Goal: Register for event/course

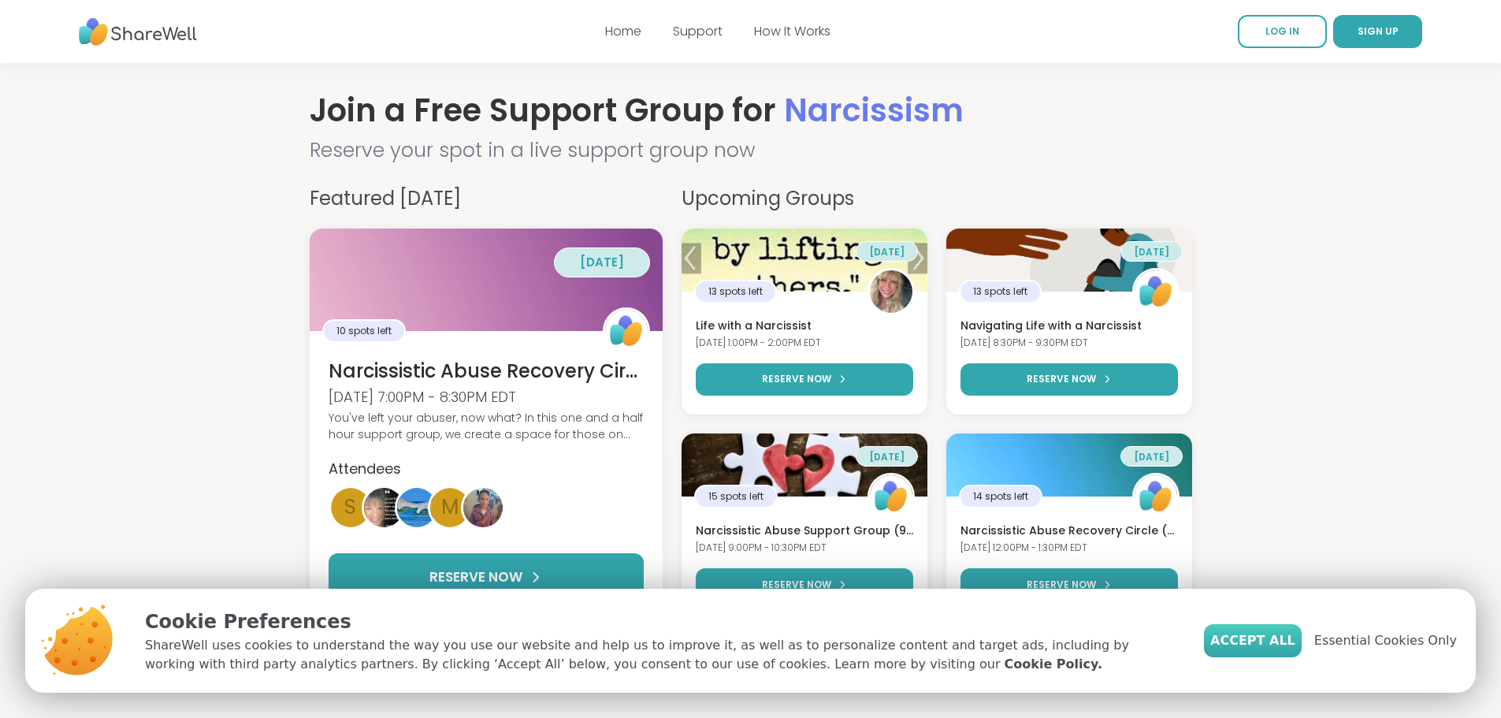
click at [1295, 644] on span "Accept All" at bounding box center [1252, 640] width 85 height 19
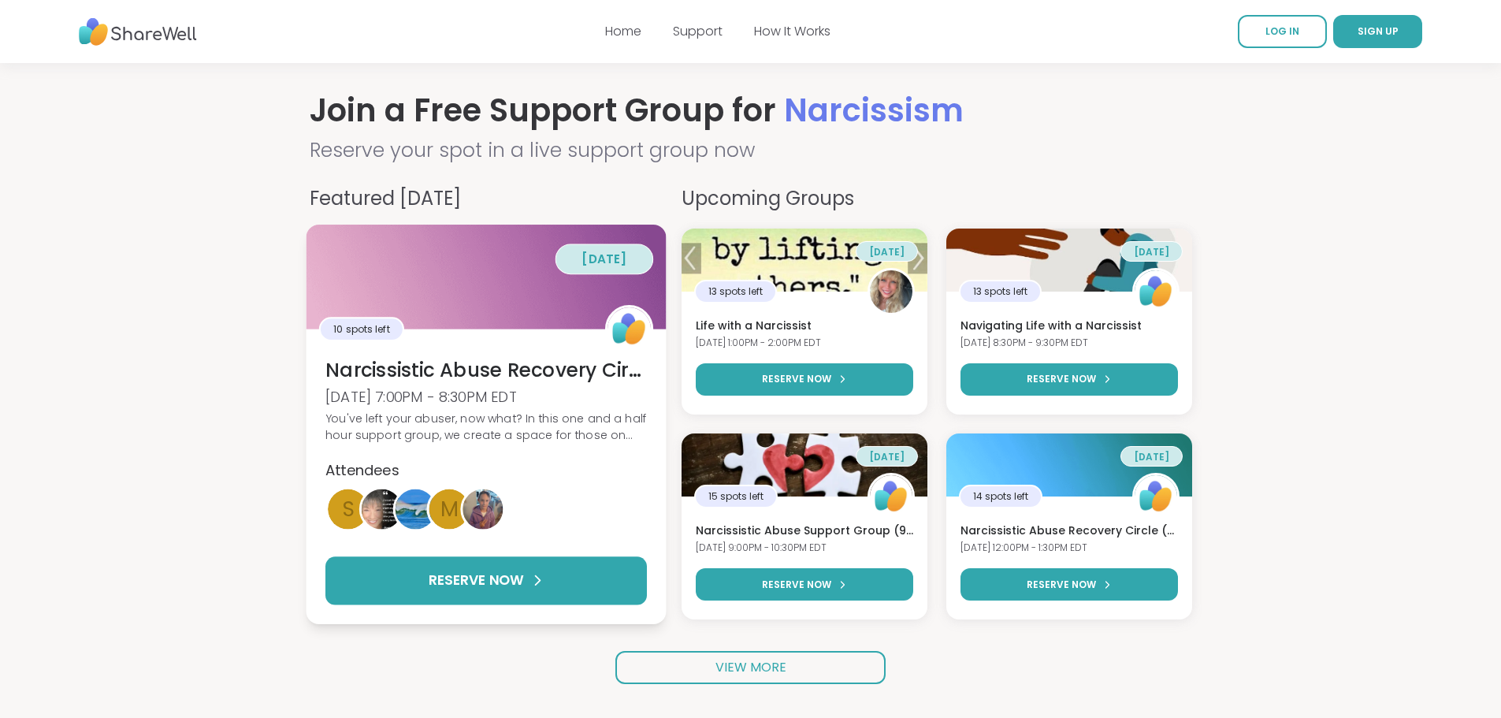
click at [526, 373] on h3 "Narcissistic Abuse Recovery Circle (90min)" at bounding box center [485, 369] width 321 height 27
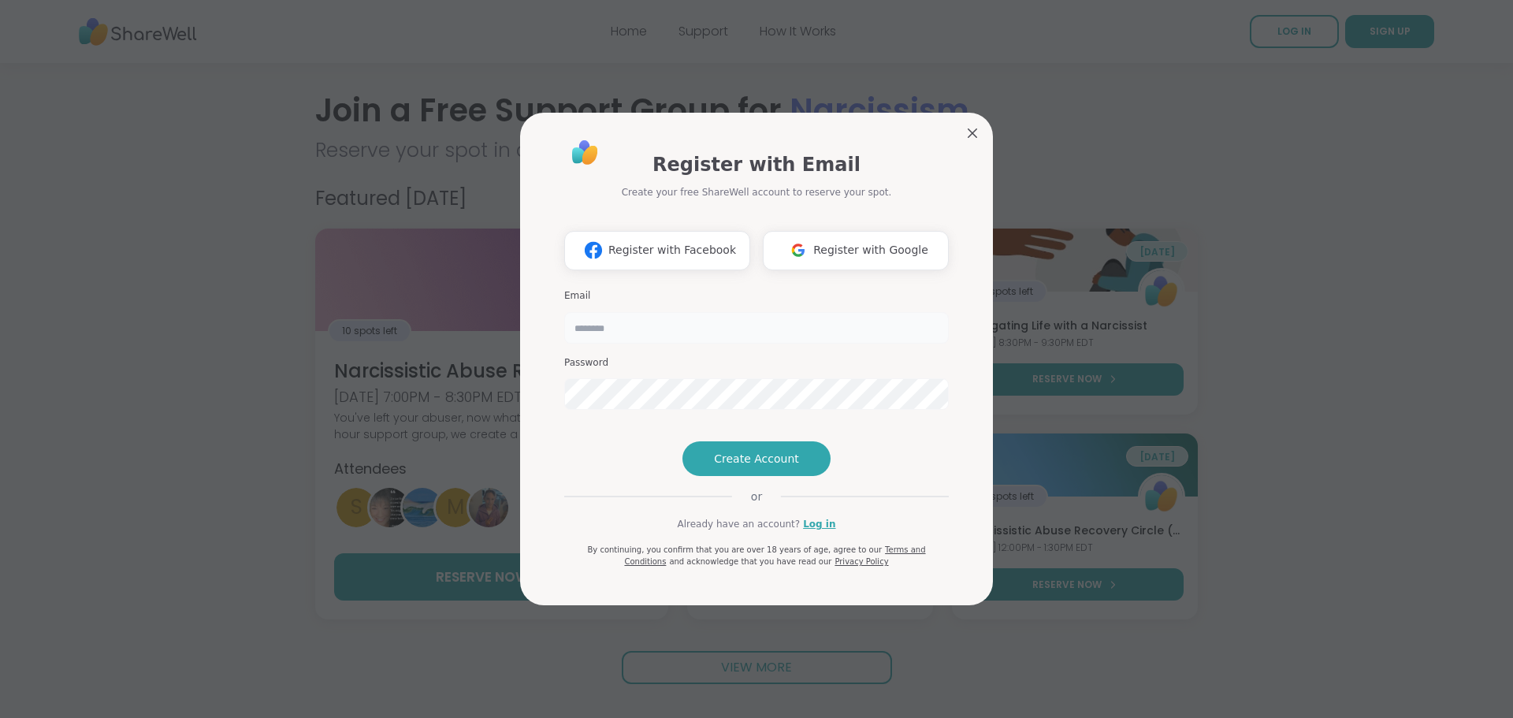
click at [618, 312] on input "email" at bounding box center [756, 328] width 384 height 32
type input "**********"
click at [722, 466] on span "Create Account" at bounding box center [756, 459] width 85 height 16
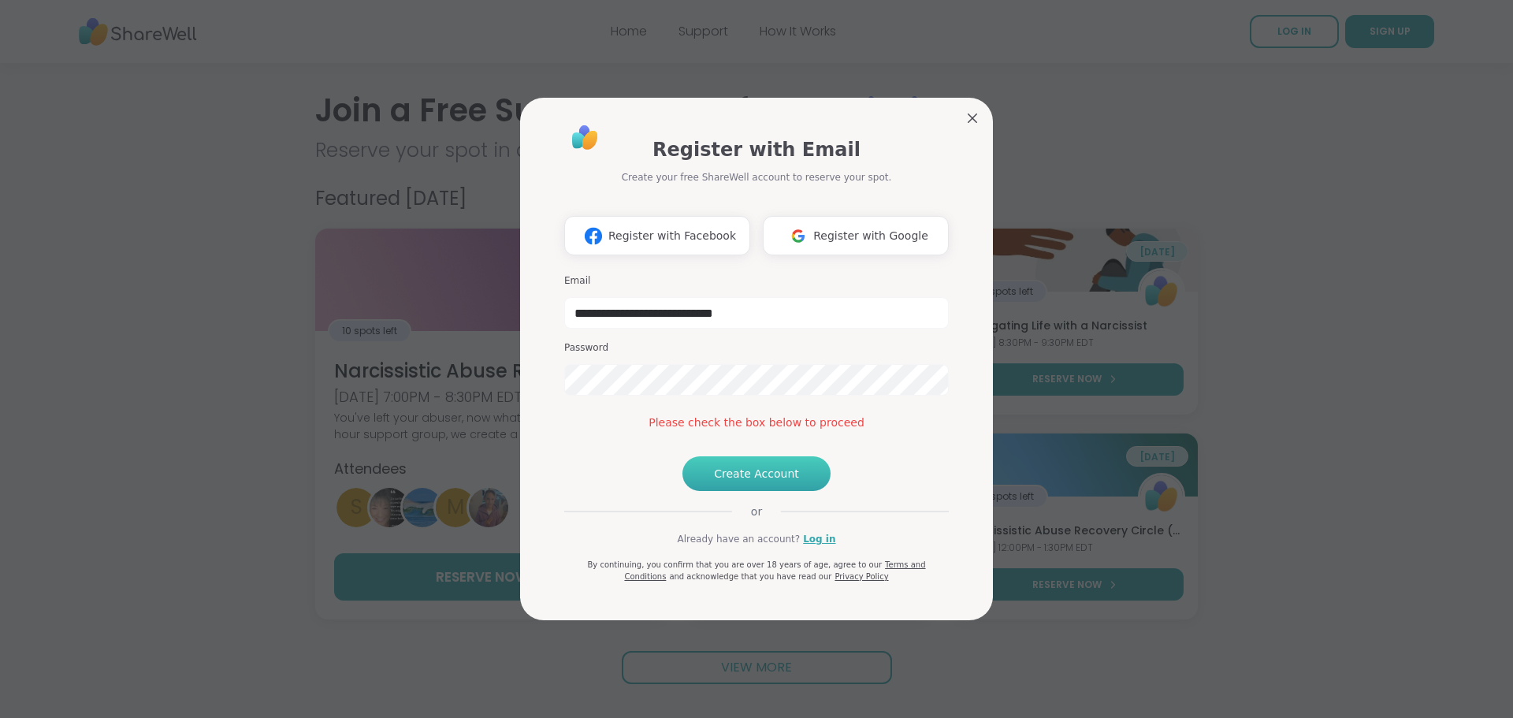
click at [759, 481] on span "Create Account" at bounding box center [756, 474] width 85 height 16
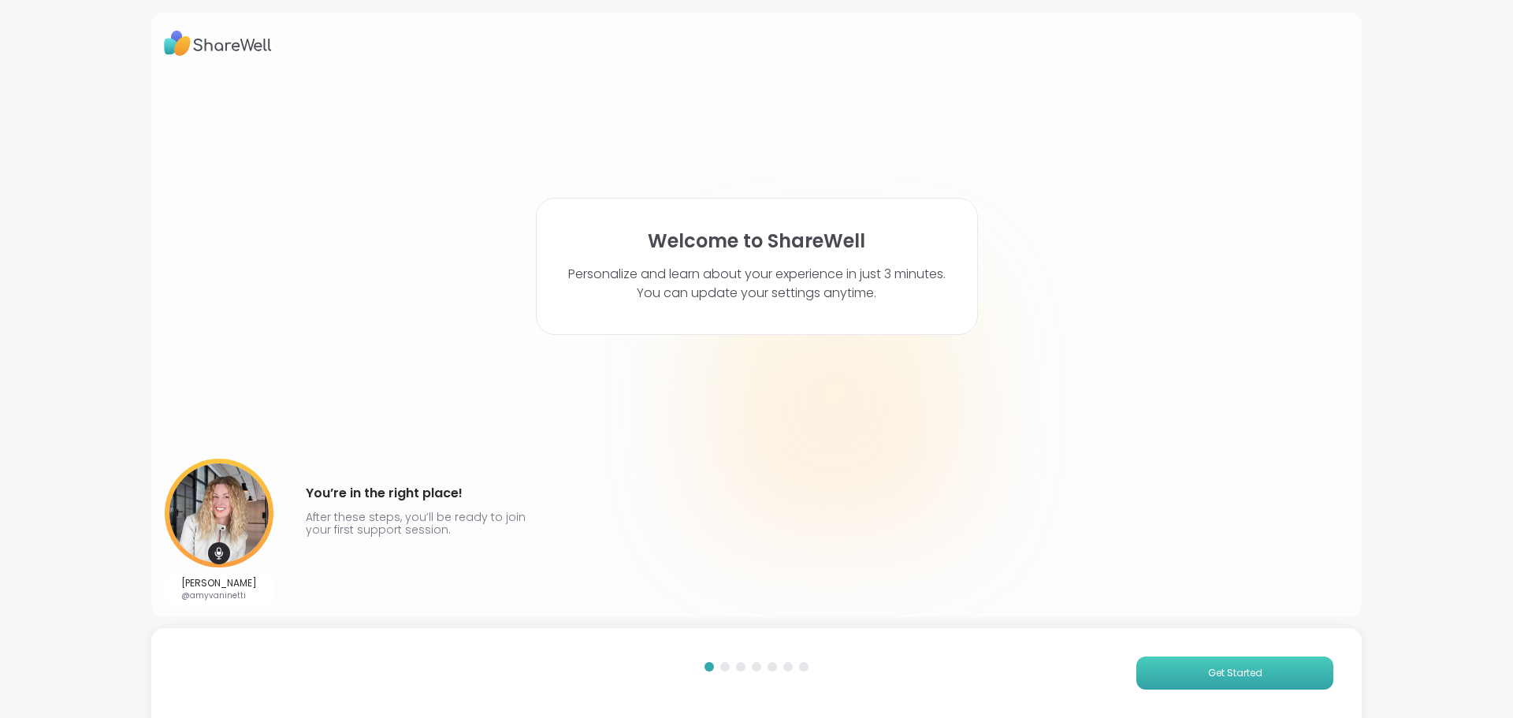
click at [1235, 678] on span "Get Started" at bounding box center [1235, 673] width 54 height 14
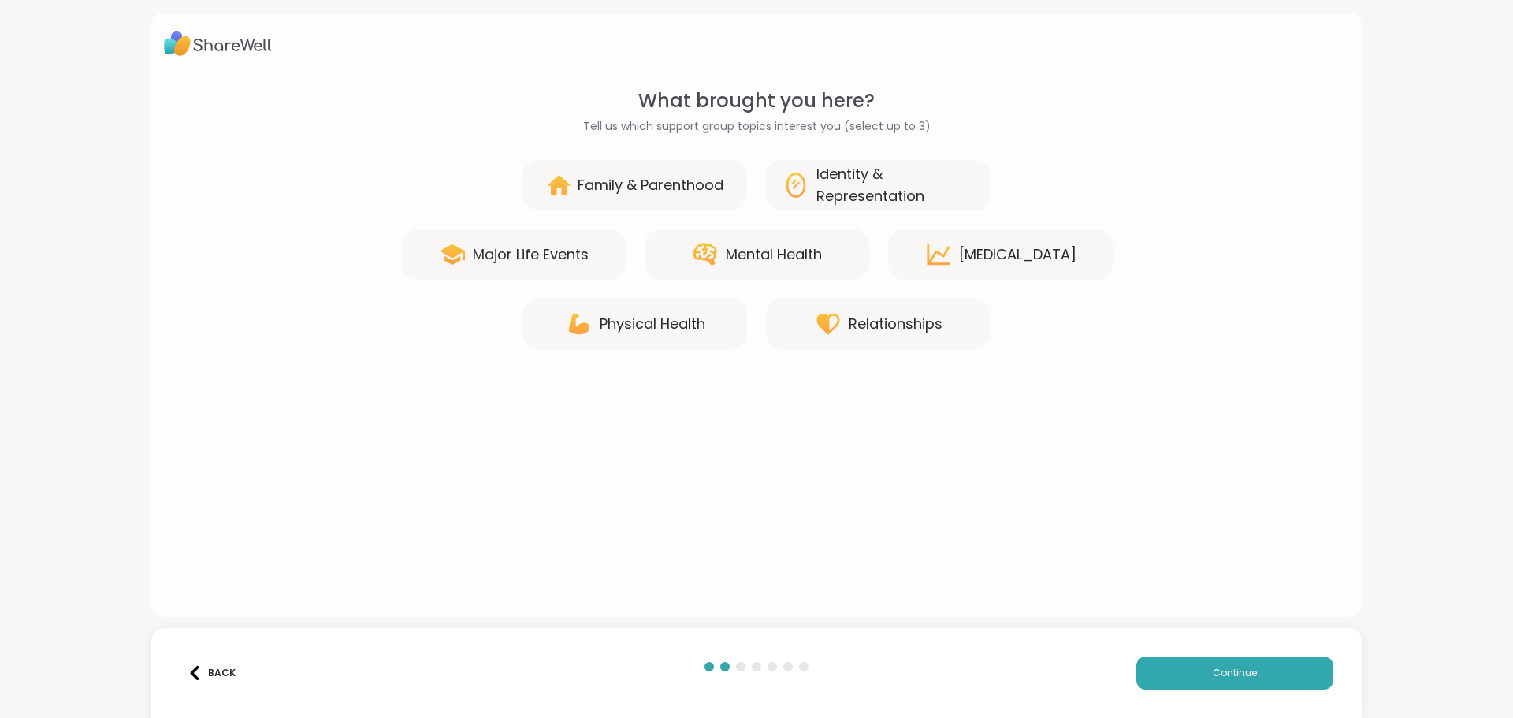
click at [829, 308] on div "Relationships" at bounding box center [878, 324] width 225 height 50
click at [775, 238] on div "Mental Health" at bounding box center [756, 254] width 225 height 50
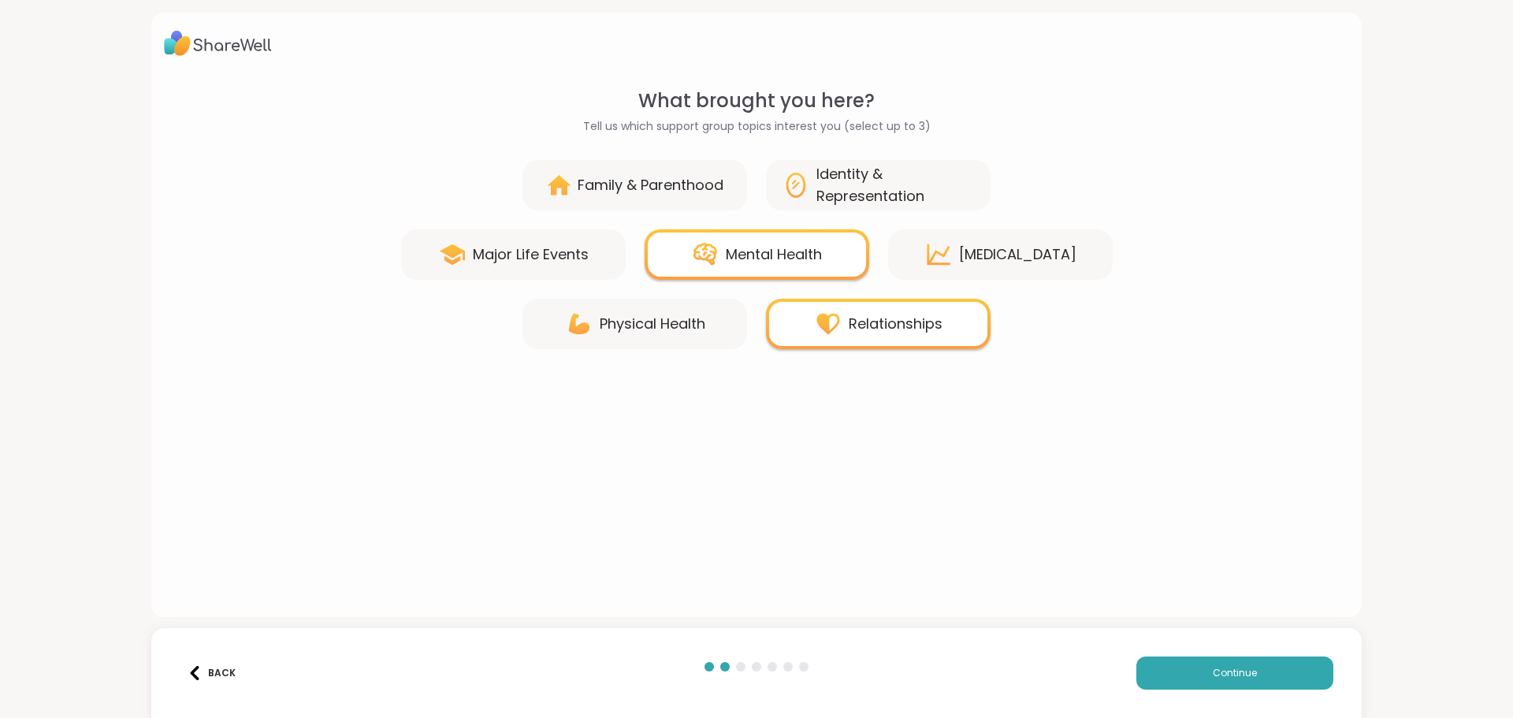
click at [826, 199] on div "Identity & Representation" at bounding box center [895, 185] width 158 height 44
click at [640, 308] on div "Physical Health" at bounding box center [634, 324] width 225 height 50
click at [580, 265] on div "Major Life Events" at bounding box center [531, 254] width 116 height 22
click at [989, 244] on div "[MEDICAL_DATA]" at bounding box center [1017, 254] width 117 height 22
click at [500, 243] on div "Major Life Events" at bounding box center [531, 254] width 116 height 22
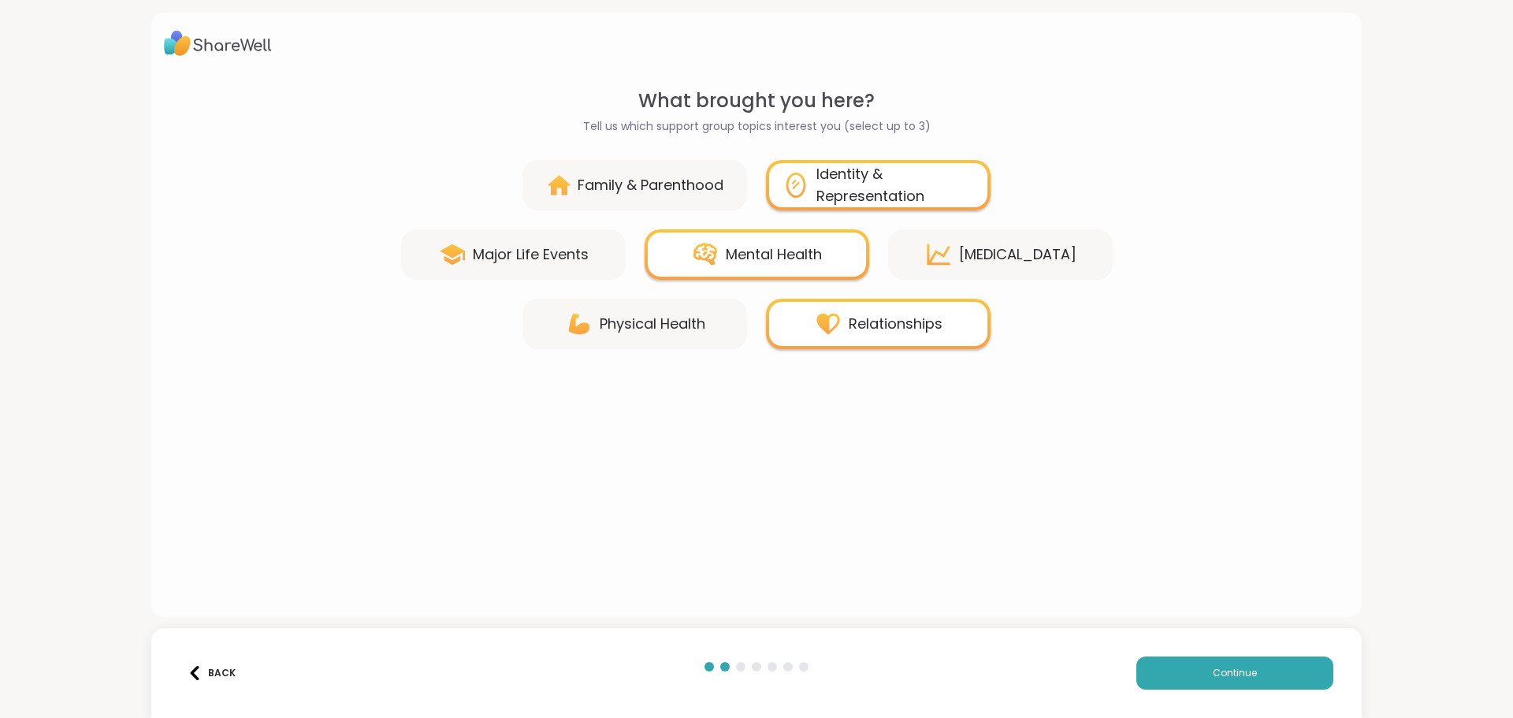
click at [617, 308] on div "Physical Health" at bounding box center [634, 324] width 225 height 50
click at [903, 197] on div "Identity & Representation" at bounding box center [895, 185] width 158 height 44
click at [941, 251] on icon at bounding box center [937, 254] width 23 height 20
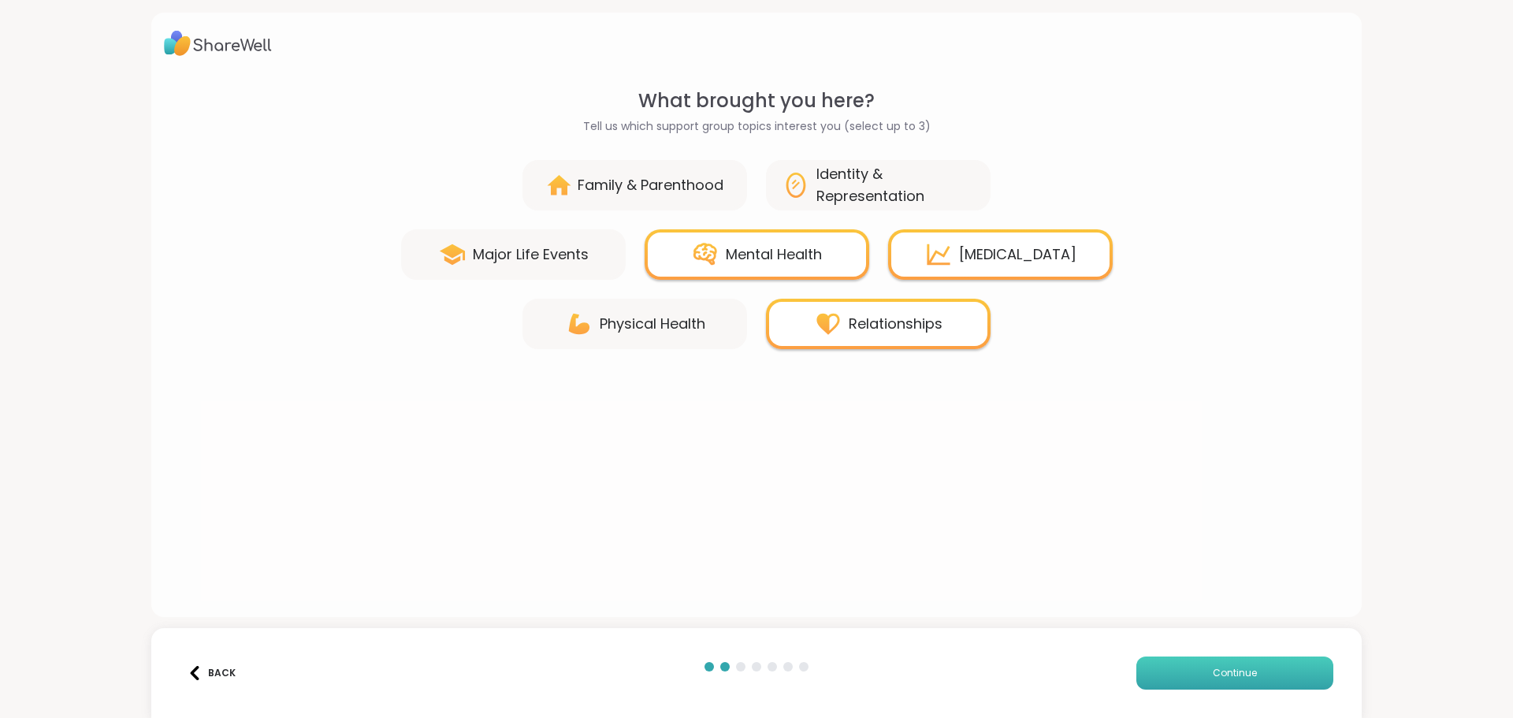
click at [1213, 670] on span "Continue" at bounding box center [1234, 673] width 44 height 14
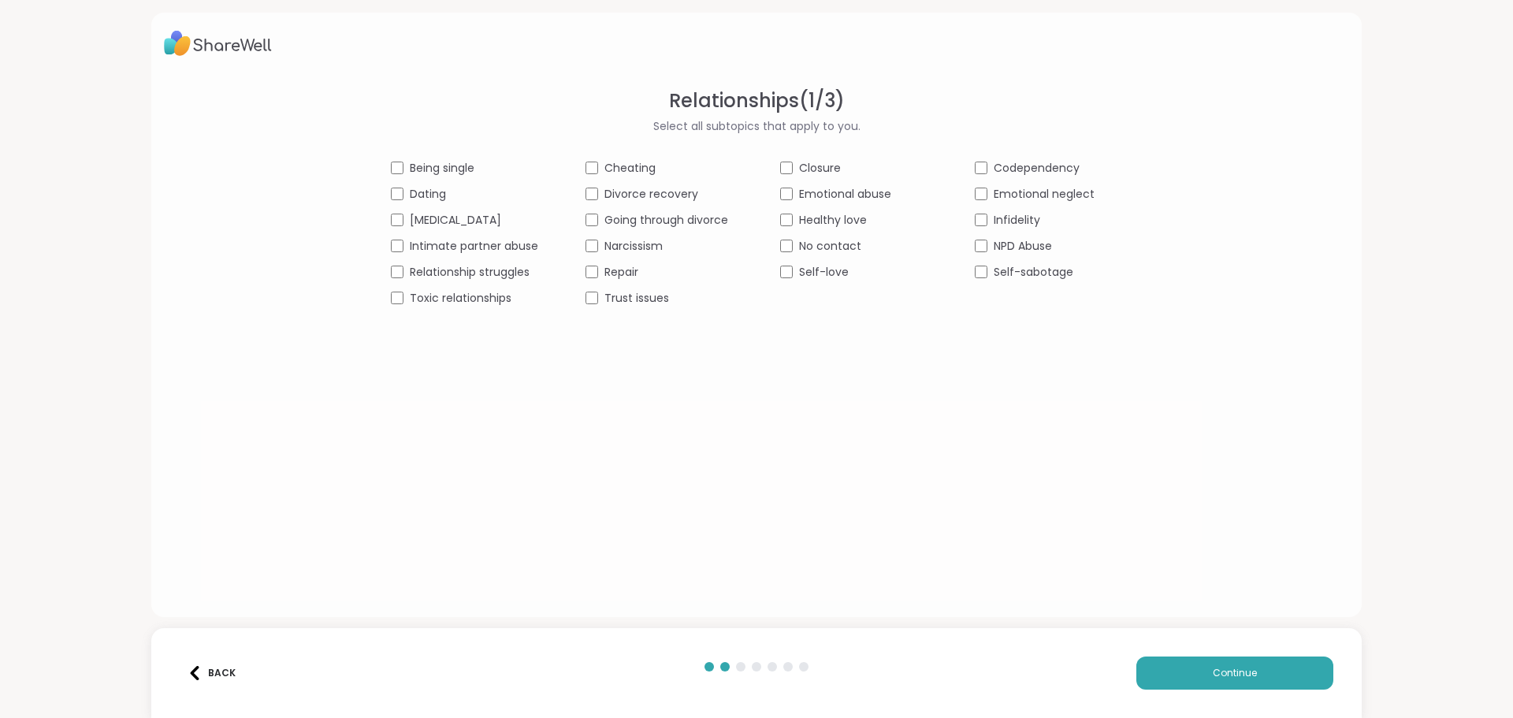
click at [444, 162] on span "Being single" at bounding box center [442, 168] width 65 height 17
click at [426, 195] on span "Dating" at bounding box center [428, 194] width 36 height 17
click at [455, 247] on span "Intimate partner abuse" at bounding box center [474, 246] width 128 height 17
click at [435, 222] on span "[MEDICAL_DATA]" at bounding box center [455, 220] width 91 height 17
click at [453, 269] on span "Relationship struggles" at bounding box center [470, 272] width 120 height 17
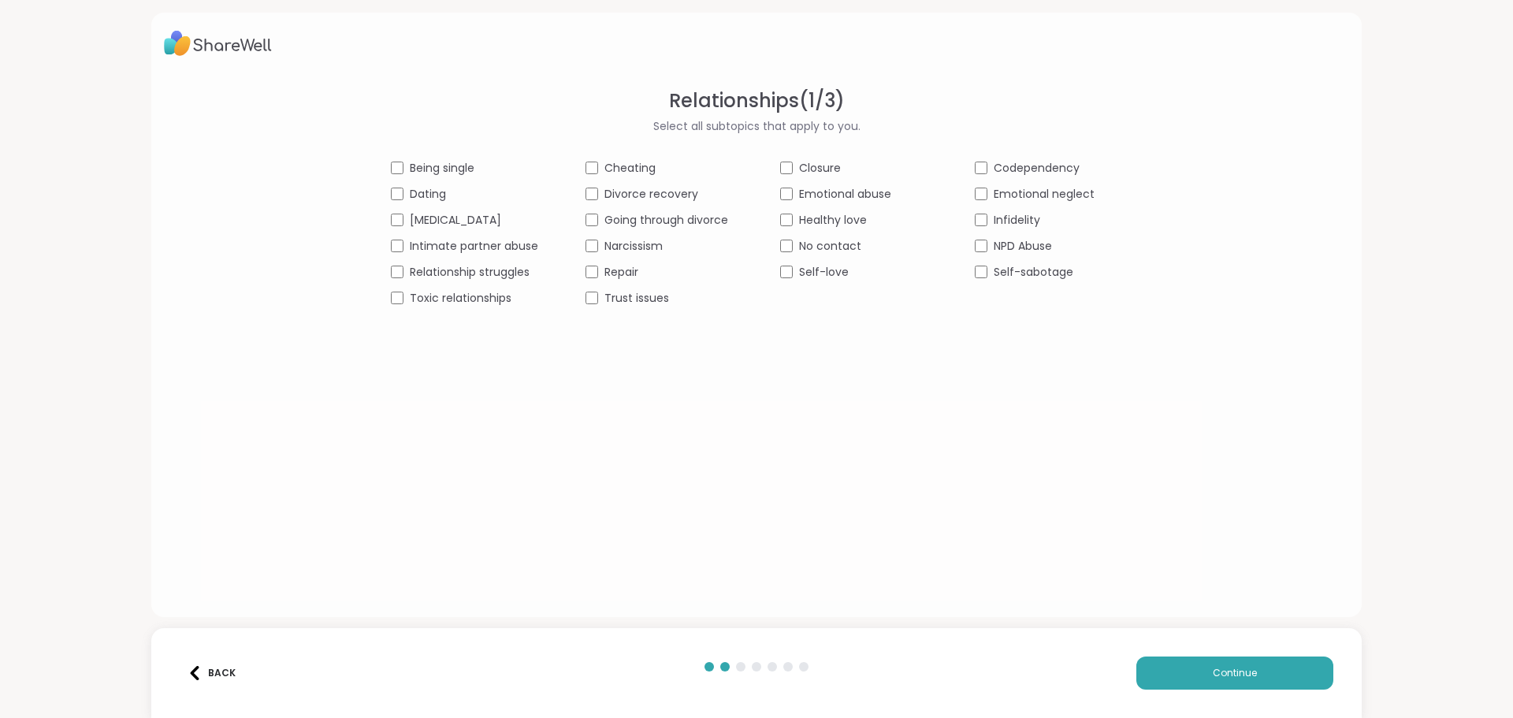
click at [466, 299] on span "Toxic relationships" at bounding box center [461, 298] width 102 height 17
click at [618, 165] on span "Cheating" at bounding box center [629, 168] width 51 height 17
click at [642, 247] on span "Narcissism" at bounding box center [633, 246] width 58 height 17
click at [624, 269] on span "Repair" at bounding box center [621, 272] width 34 height 17
click at [629, 295] on span "Trust issues" at bounding box center [636, 298] width 65 height 17
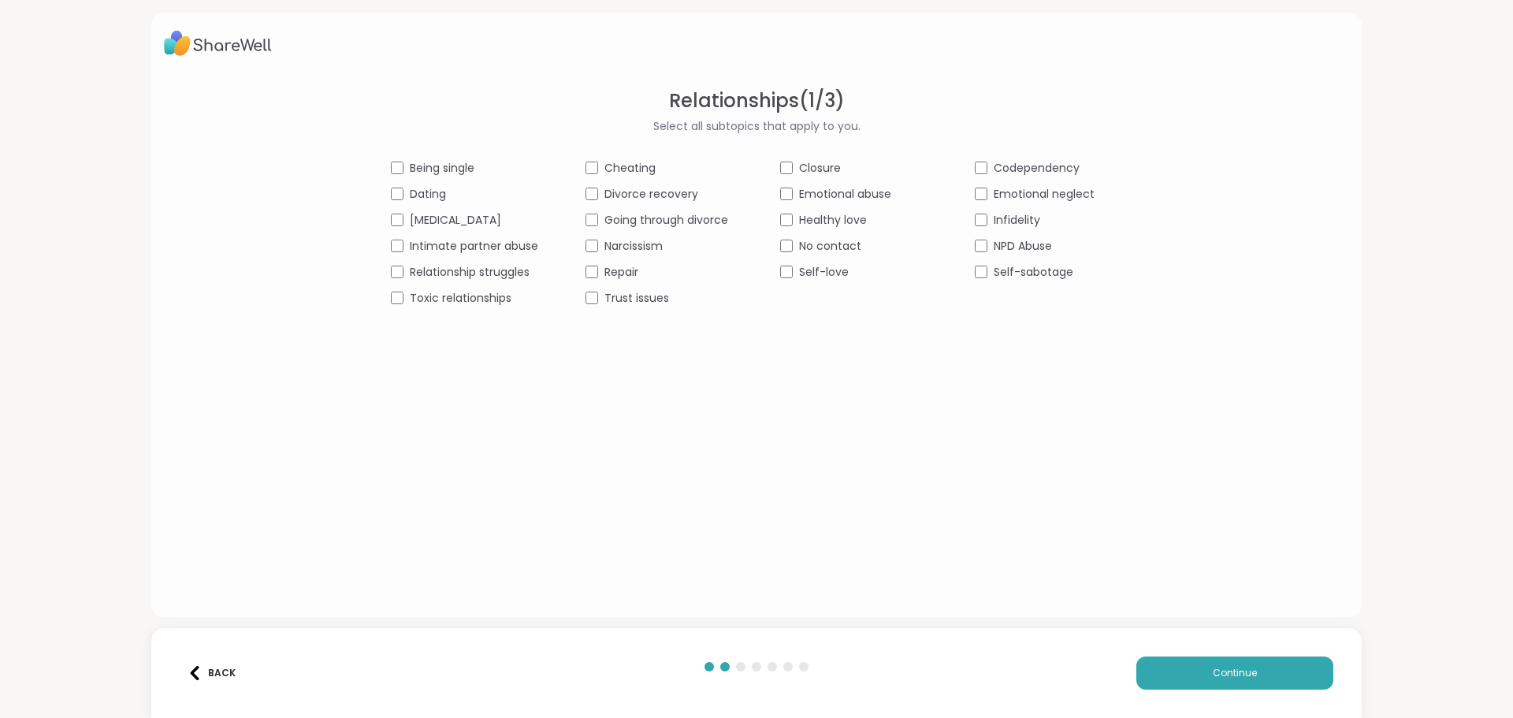
drag, startPoint x: 816, startPoint y: 167, endPoint x: 826, endPoint y: 172, distance: 10.6
click at [818, 168] on span "Closure" at bounding box center [820, 168] width 42 height 17
click at [834, 195] on span "Emotional abuse" at bounding box center [845, 194] width 92 height 17
click at [830, 217] on span "Healthy love" at bounding box center [833, 220] width 68 height 17
click at [829, 241] on span "No contact" at bounding box center [830, 246] width 62 height 17
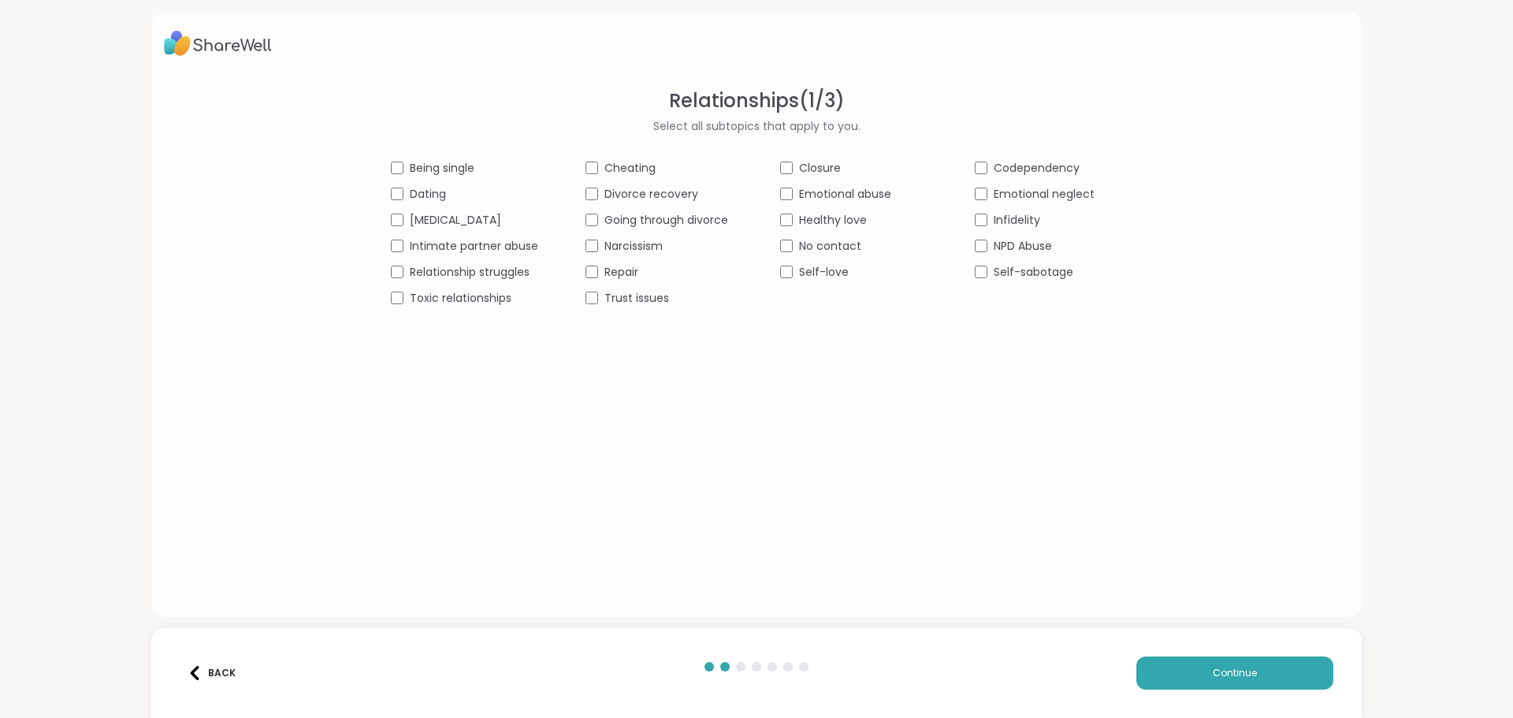
click at [827, 272] on span "Self-love" at bounding box center [824, 272] width 50 height 17
click at [1049, 169] on span "Codependency" at bounding box center [1036, 168] width 86 height 17
click at [1040, 195] on span "Emotional neglect" at bounding box center [1043, 194] width 101 height 17
click at [1011, 222] on span "Infidelity" at bounding box center [1016, 220] width 46 height 17
click at [1003, 243] on span "NPD Abuse" at bounding box center [1022, 246] width 58 height 17
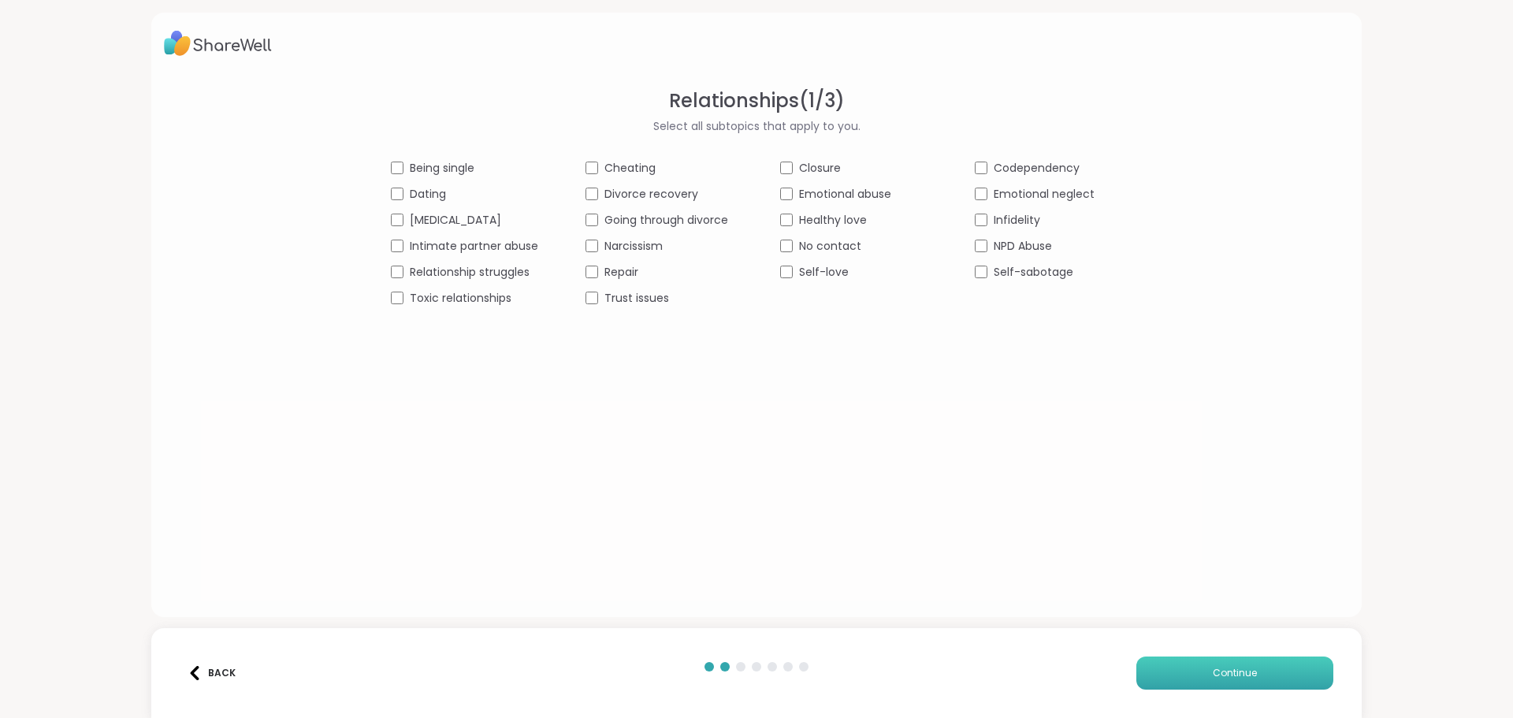
click at [1228, 668] on span "Continue" at bounding box center [1234, 673] width 44 height 14
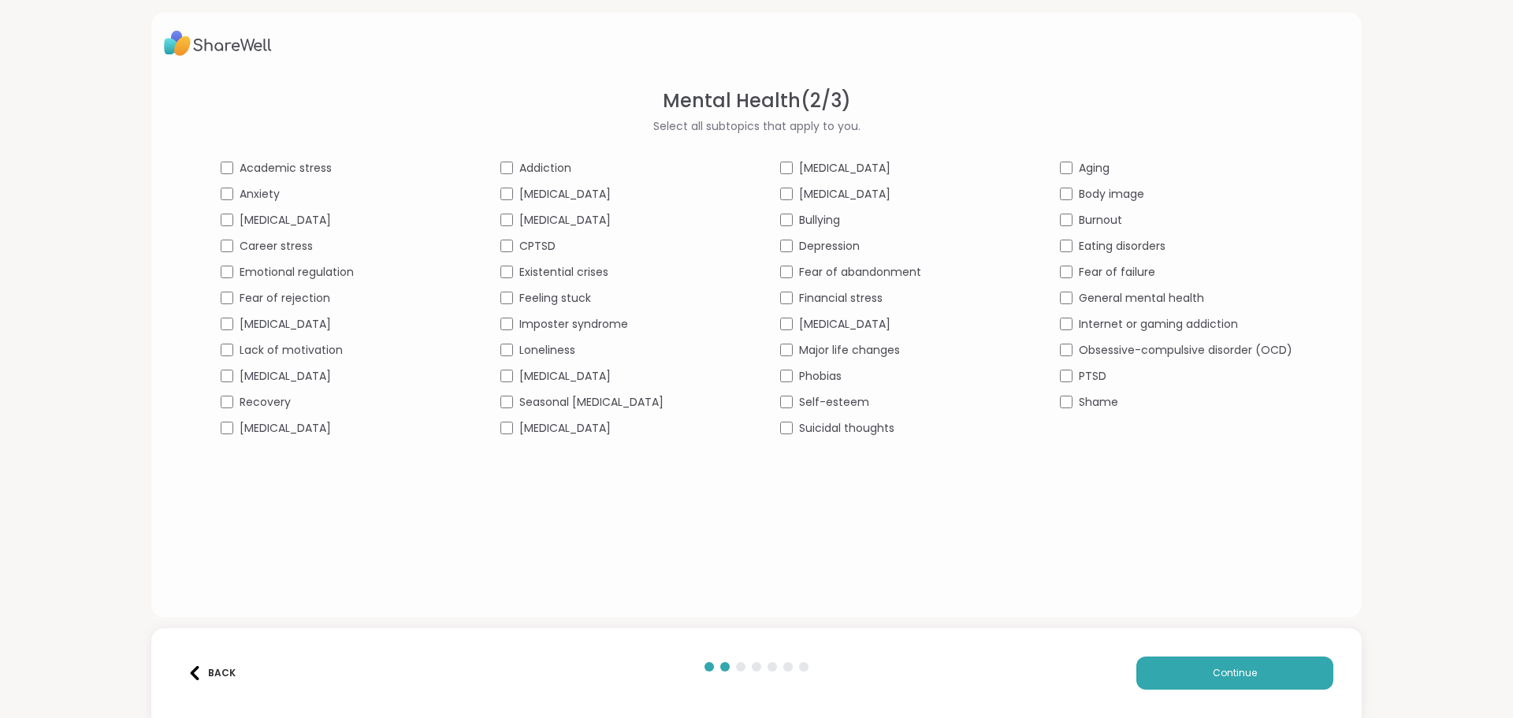
click at [259, 191] on span "Anxiety" at bounding box center [259, 194] width 40 height 17
click at [266, 238] on span "Career stress" at bounding box center [275, 246] width 73 height 17
click at [273, 265] on span "Emotional regulation" at bounding box center [296, 272] width 114 height 17
click at [279, 297] on span "Fear of rejection" at bounding box center [284, 298] width 91 height 17
click at [297, 429] on span "[MEDICAL_DATA]" at bounding box center [284, 428] width 91 height 17
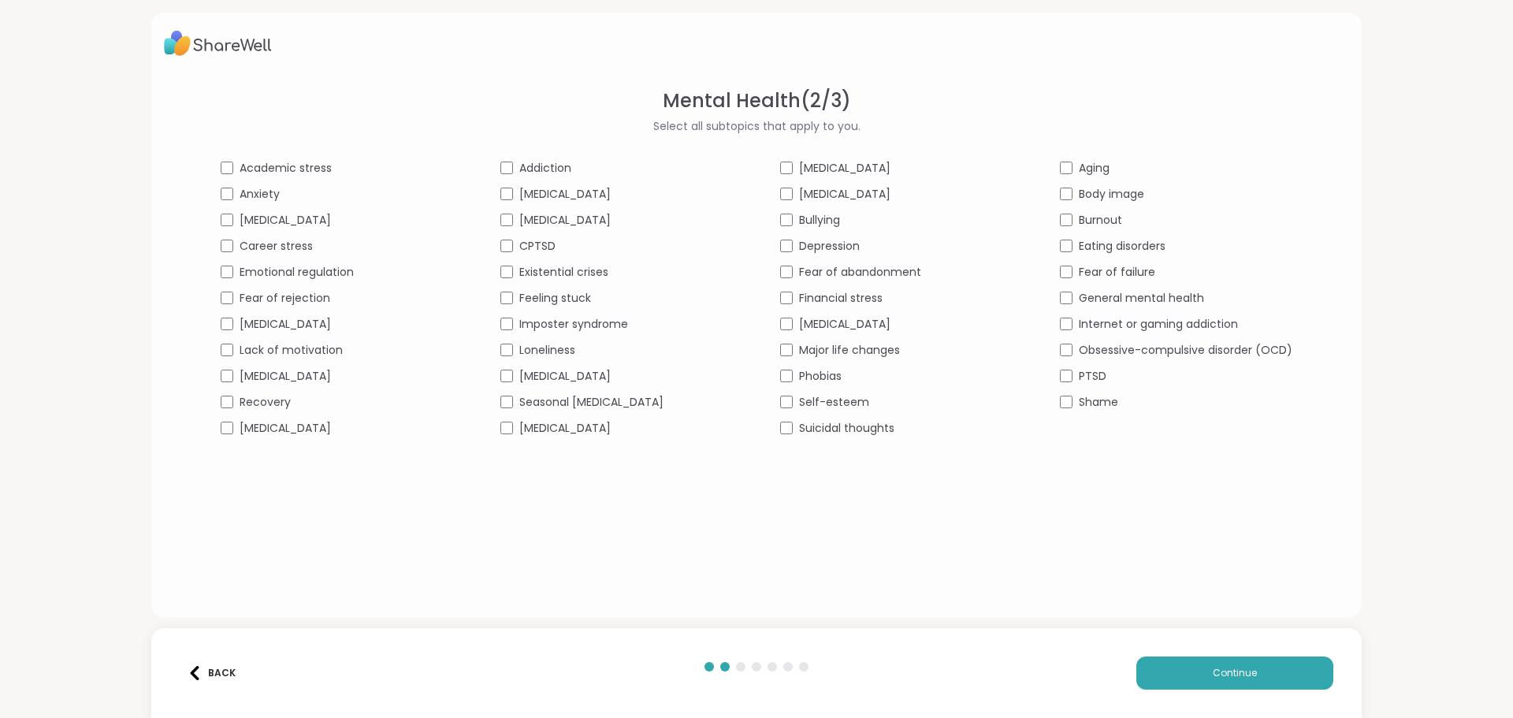
click at [273, 407] on span "Recovery" at bounding box center [264, 402] width 51 height 17
click at [529, 246] on span "CPTSD" at bounding box center [537, 246] width 36 height 17
click at [563, 296] on span "Feeling stuck" at bounding box center [555, 298] width 72 height 17
click at [552, 346] on span "Loneliness" at bounding box center [547, 350] width 56 height 17
click at [553, 370] on span "[MEDICAL_DATA]" at bounding box center [564, 376] width 91 height 17
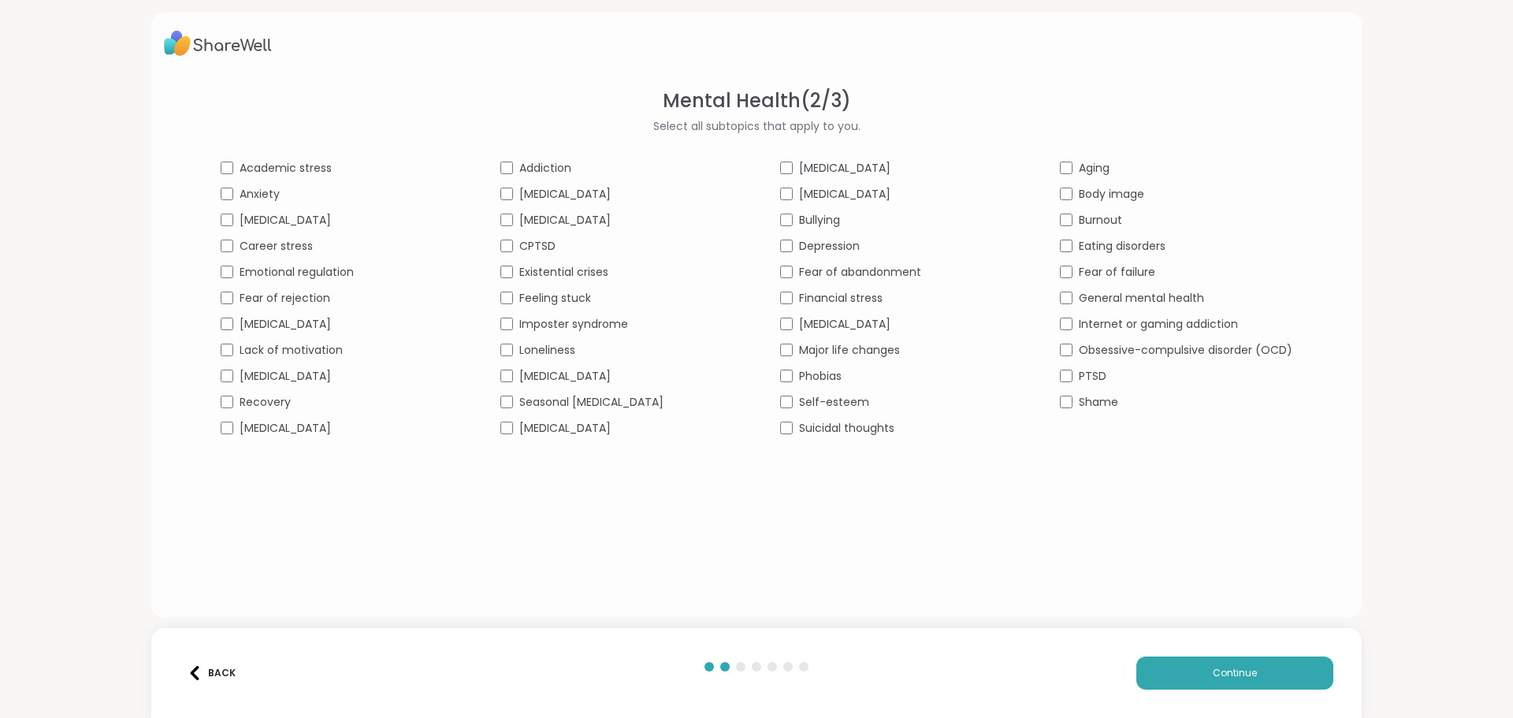
click at [600, 429] on span "[MEDICAL_DATA]" at bounding box center [564, 428] width 91 height 17
click at [824, 247] on span "Depression" at bounding box center [829, 246] width 61 height 17
click at [834, 272] on span "Fear of abandonment" at bounding box center [860, 272] width 122 height 17
click at [840, 293] on span "Financial stress" at bounding box center [841, 298] width 84 height 17
click at [841, 397] on span "Self-esteem" at bounding box center [834, 402] width 70 height 17
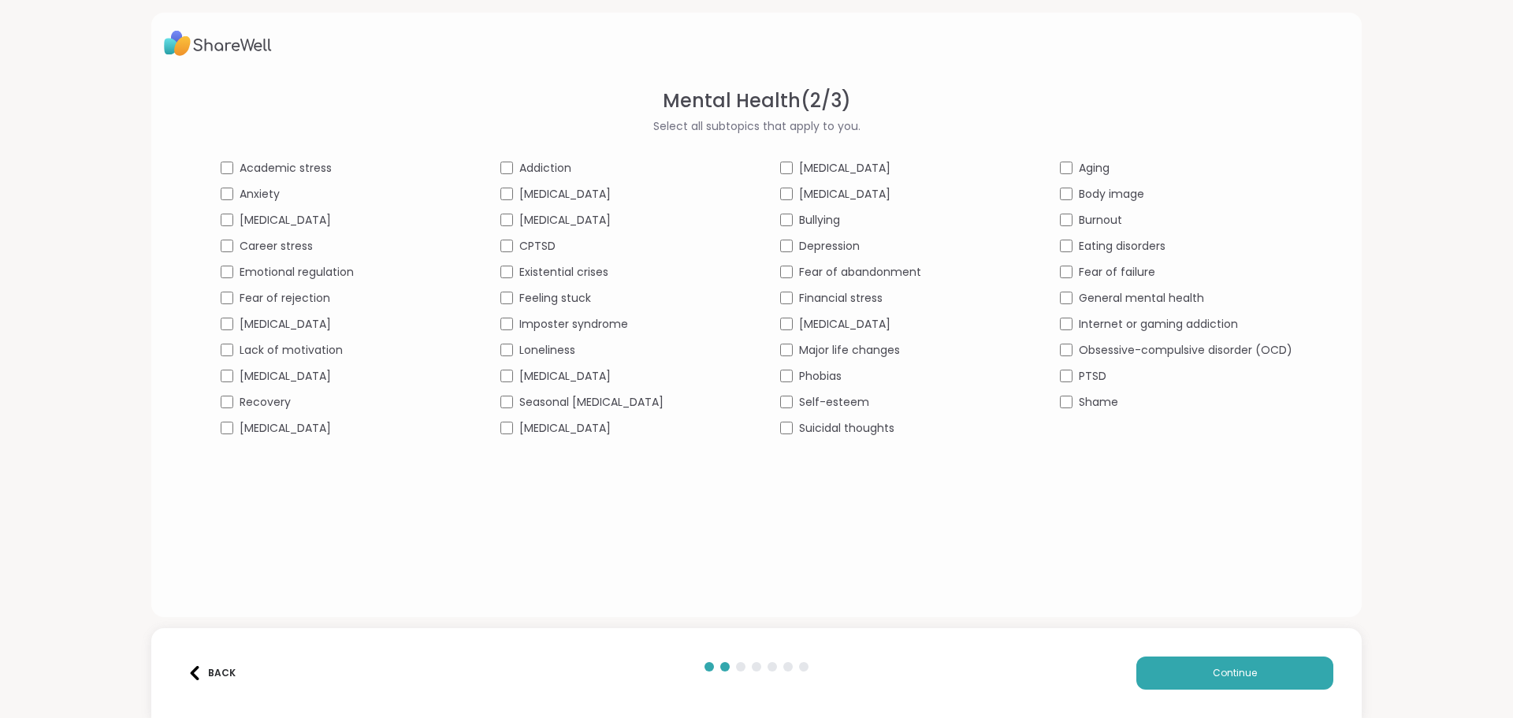
click at [856, 346] on span "Major life changes" at bounding box center [849, 350] width 101 height 17
click at [1109, 192] on span "Body image" at bounding box center [1111, 194] width 65 height 17
click at [1110, 217] on span "Burnout" at bounding box center [1100, 220] width 43 height 17
click at [1120, 273] on span "Fear of failure" at bounding box center [1117, 272] width 76 height 17
click at [1124, 295] on span "General mental health" at bounding box center [1141, 298] width 125 height 17
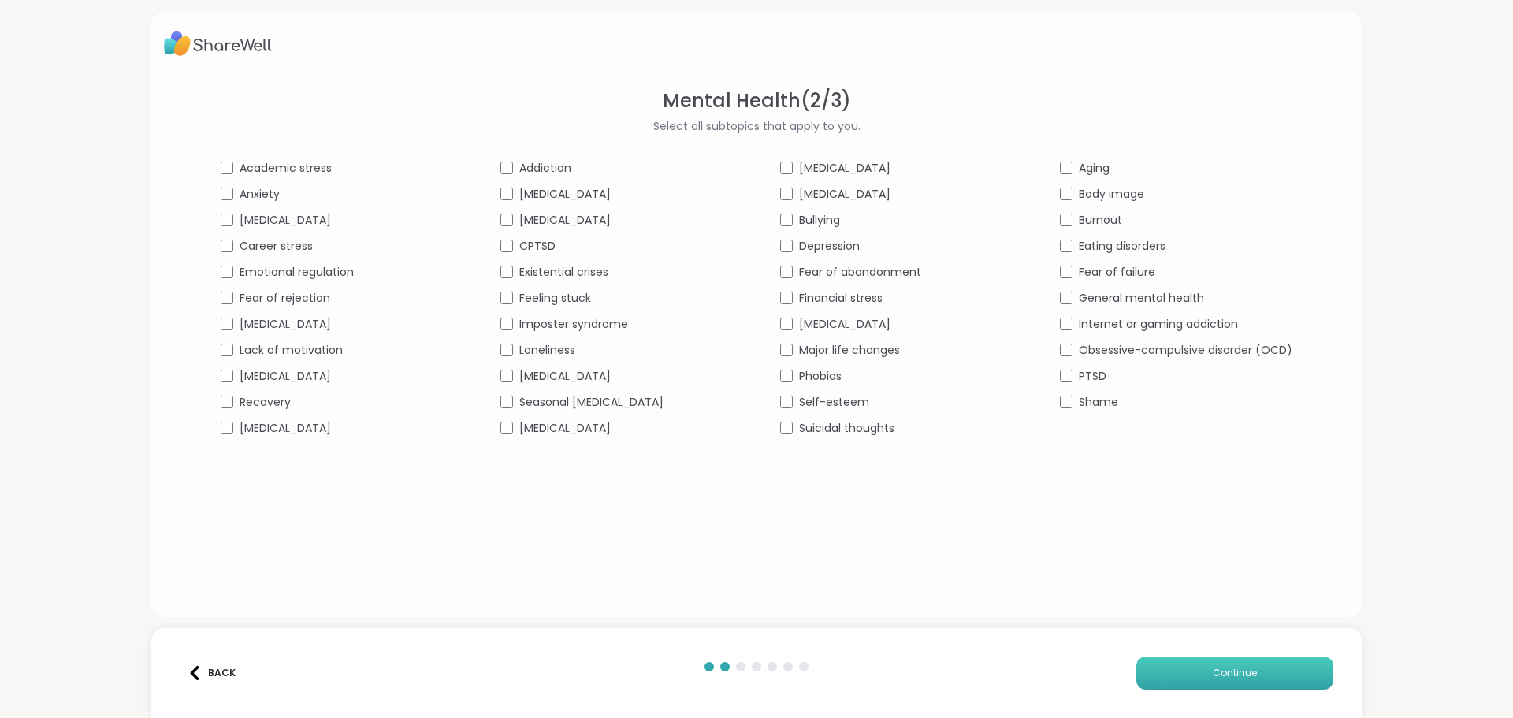
click at [1238, 681] on button "Continue" at bounding box center [1234, 672] width 197 height 33
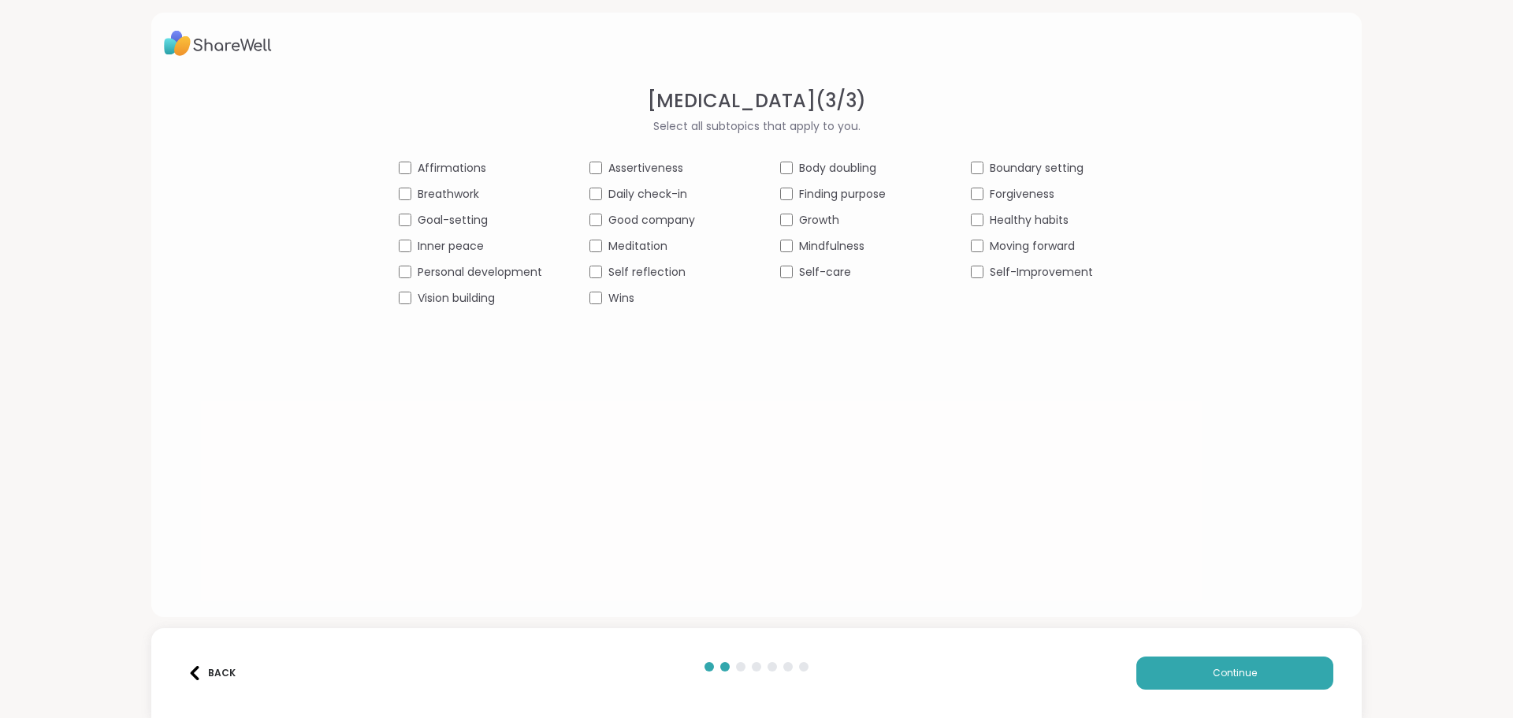
click at [477, 166] on span "Affirmations" at bounding box center [452, 168] width 69 height 17
click at [459, 191] on span "Breathwork" at bounding box center [448, 194] width 61 height 17
click at [464, 214] on span "Goal-setting" at bounding box center [453, 220] width 70 height 17
click at [470, 246] on span "Inner peace" at bounding box center [451, 246] width 66 height 17
click at [499, 271] on span "Personal development" at bounding box center [480, 272] width 124 height 17
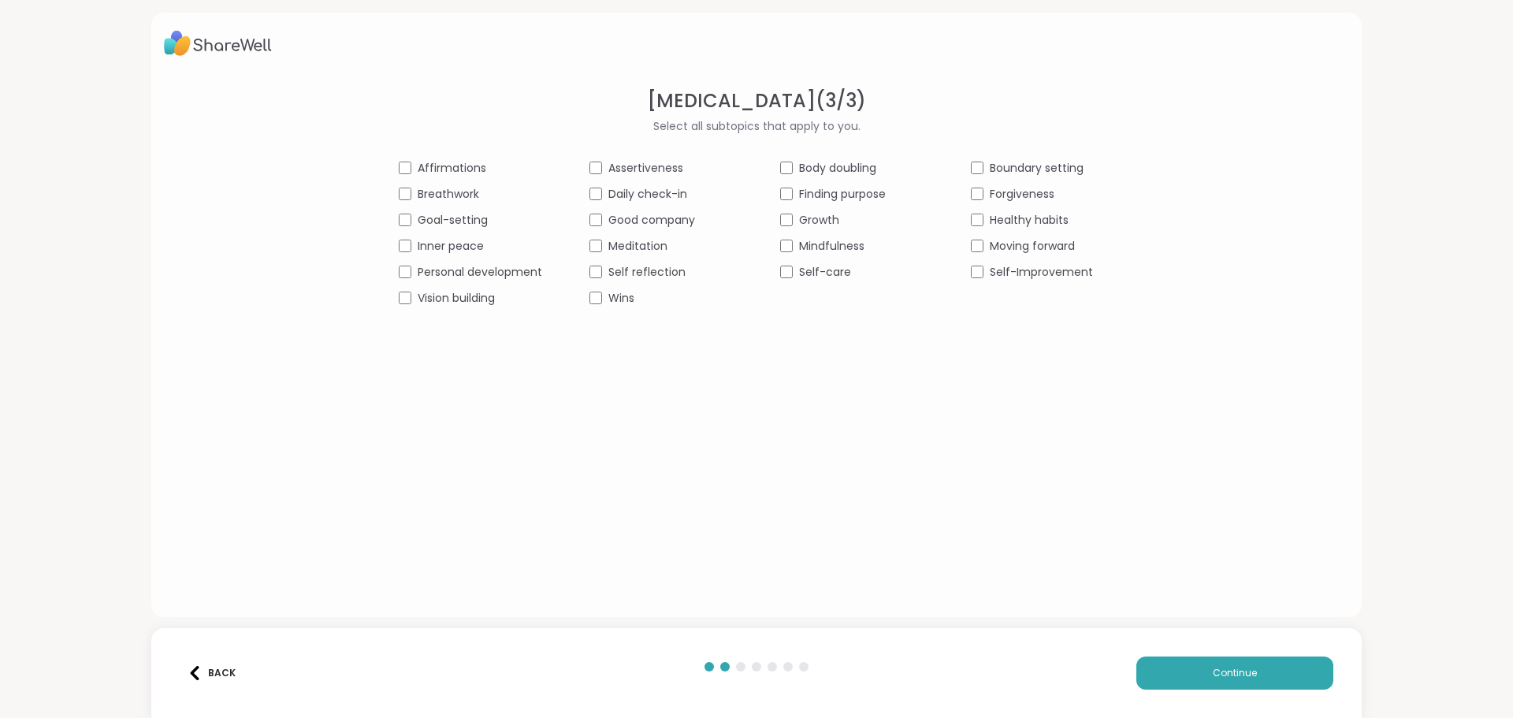
click at [659, 164] on span "Assertiveness" at bounding box center [645, 168] width 75 height 17
click at [660, 191] on span "Daily check-in" at bounding box center [647, 194] width 79 height 17
click at [656, 169] on span "Assertiveness" at bounding box center [645, 168] width 75 height 17
click at [657, 243] on span "Meditation" at bounding box center [637, 246] width 59 height 17
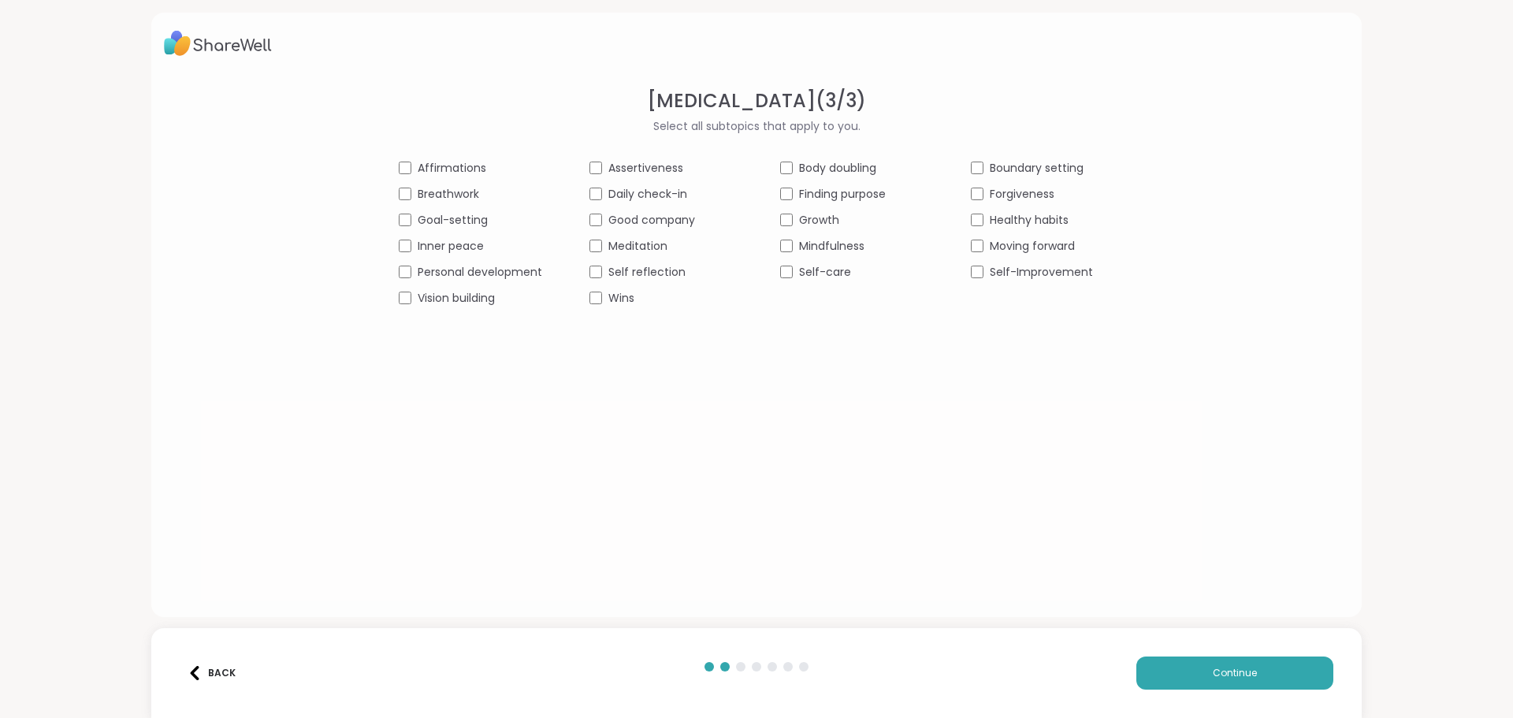
click at [663, 266] on span "Self reflection" at bounding box center [646, 272] width 77 height 17
drag, startPoint x: 615, startPoint y: 295, endPoint x: 795, endPoint y: 247, distance: 185.9
click at [627, 294] on span "Wins" at bounding box center [621, 298] width 26 height 17
click at [847, 192] on span "Finding purpose" at bounding box center [842, 194] width 87 height 17
click at [822, 217] on span "Growth" at bounding box center [819, 220] width 40 height 17
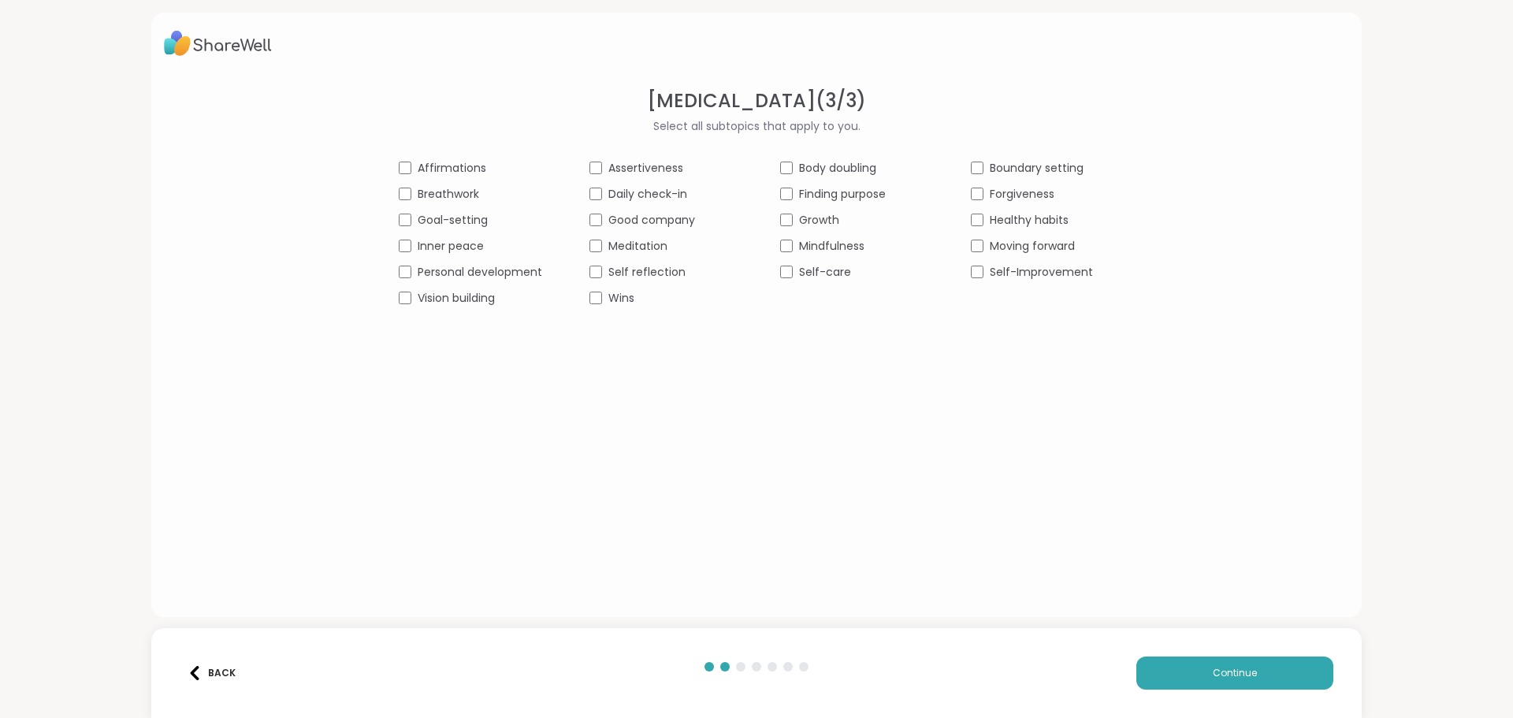
click at [834, 239] on span "Mindfulness" at bounding box center [831, 246] width 65 height 17
drag, startPoint x: 827, startPoint y: 267, endPoint x: 859, endPoint y: 258, distance: 32.7
click at [830, 267] on span "Self-care" at bounding box center [825, 272] width 52 height 17
click at [1004, 162] on span "Boundary setting" at bounding box center [1036, 168] width 94 height 17
click at [1008, 190] on span "Forgiveness" at bounding box center [1021, 194] width 65 height 17
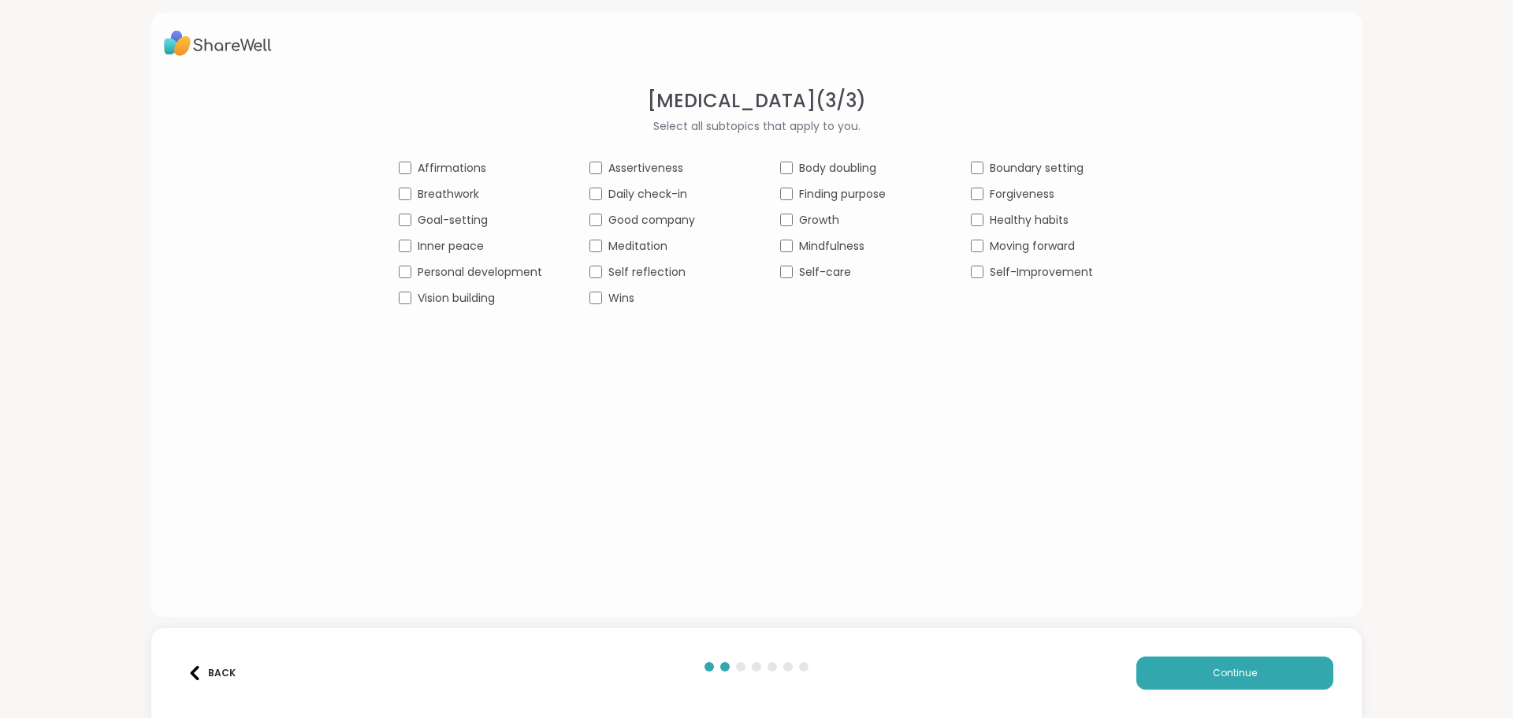
click at [1007, 212] on span "Healthy habits" at bounding box center [1028, 220] width 79 height 17
click at [1008, 239] on span "Moving forward" at bounding box center [1031, 246] width 85 height 17
click at [1010, 266] on span "Self-Improvement" at bounding box center [1040, 272] width 103 height 17
click at [1272, 680] on button "Continue" at bounding box center [1234, 672] width 197 height 33
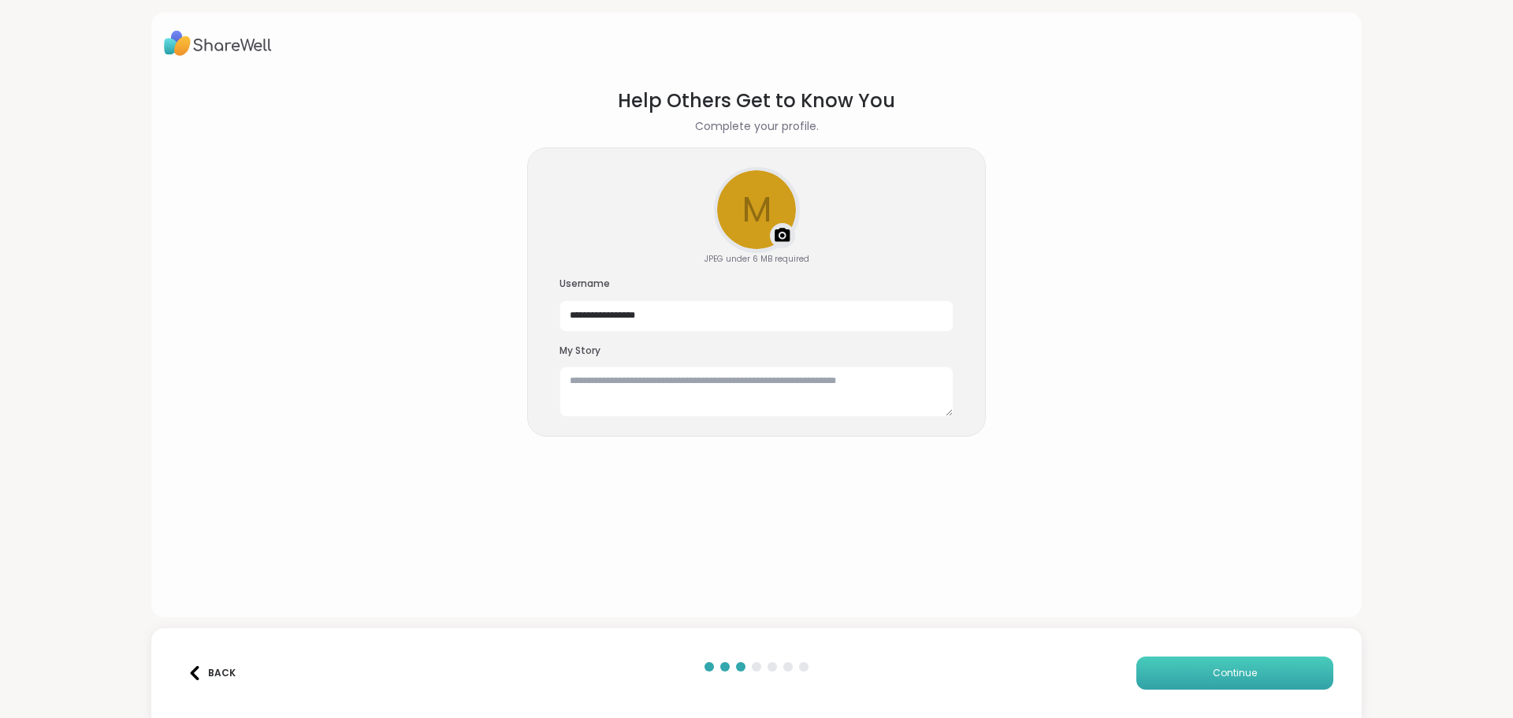
click at [1272, 680] on button "Continue" at bounding box center [1234, 672] width 197 height 33
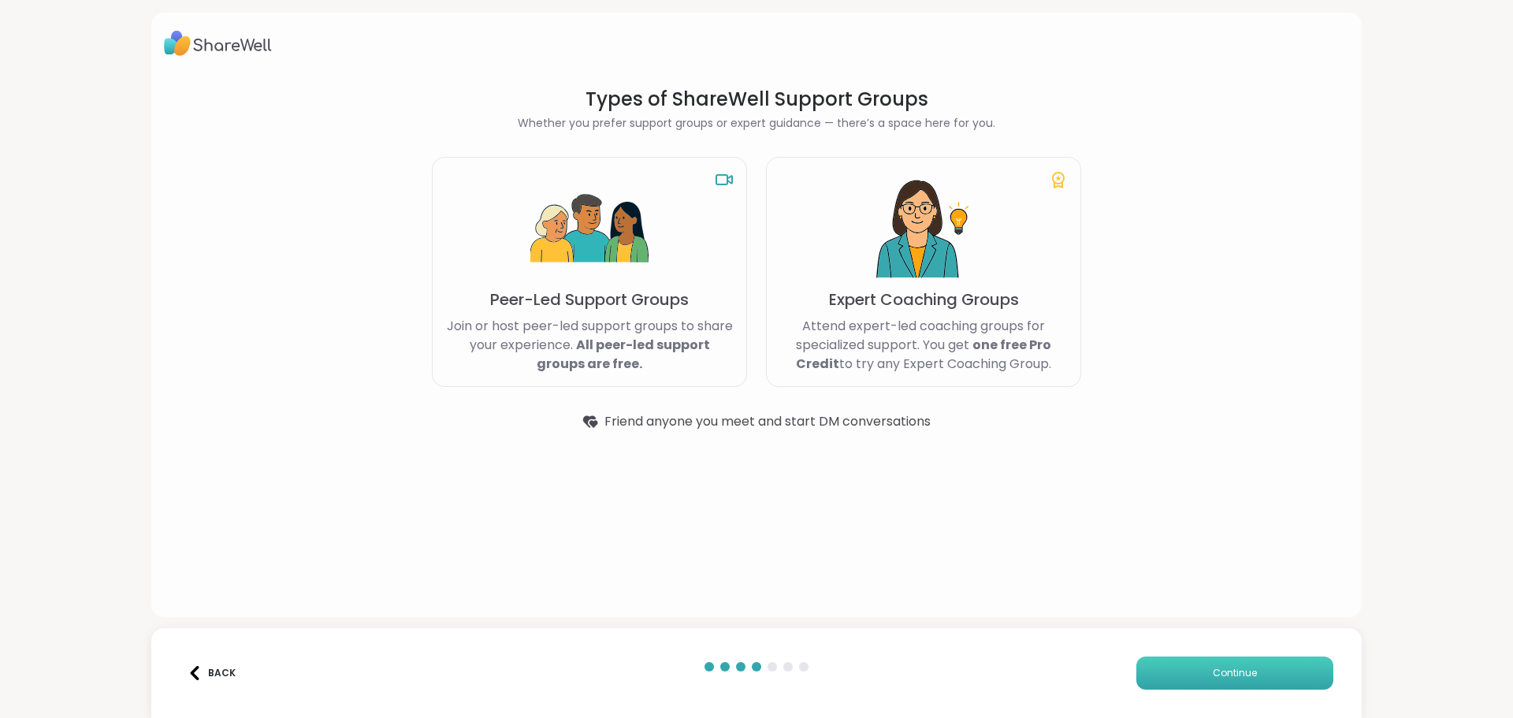
click at [1274, 670] on button "Continue" at bounding box center [1234, 672] width 197 height 33
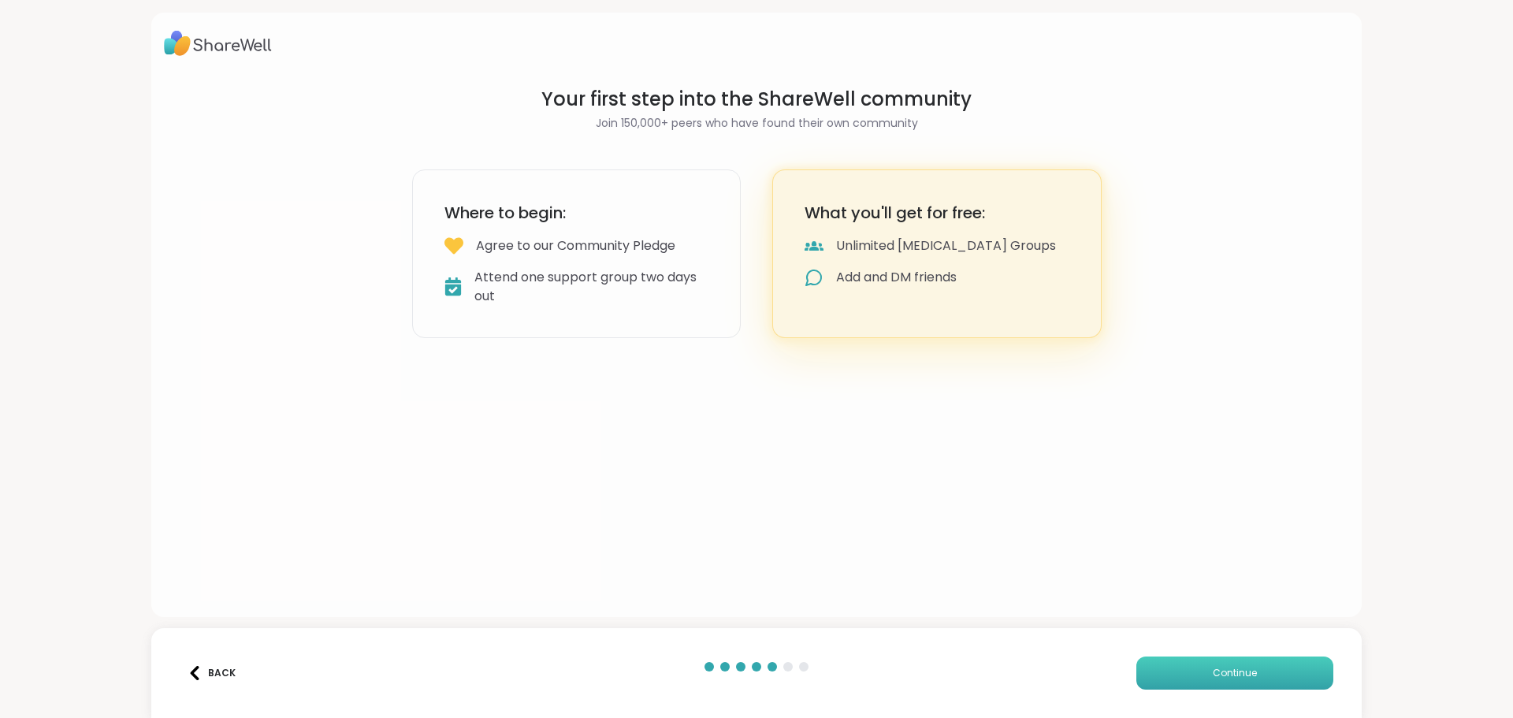
click at [1276, 662] on button "Continue" at bounding box center [1234, 672] width 197 height 33
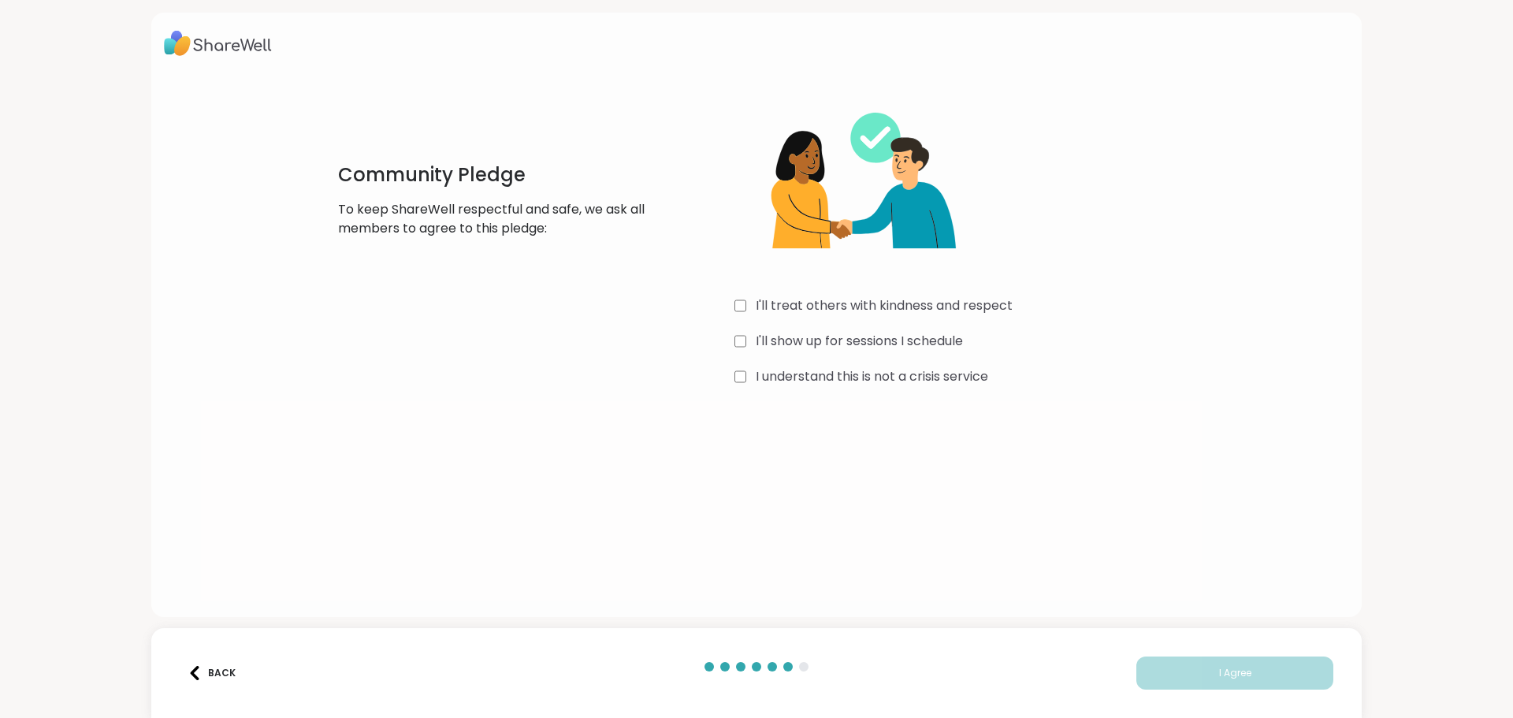
click at [965, 303] on label "I'll treat others with kindness and respect" at bounding box center [884, 305] width 257 height 19
click at [938, 339] on label "I'll show up for sessions I schedule" at bounding box center [859, 341] width 207 height 19
click at [950, 378] on label "I understand this is not a crisis service" at bounding box center [872, 376] width 232 height 19
click at [1219, 672] on span "I Agree" at bounding box center [1235, 673] width 32 height 14
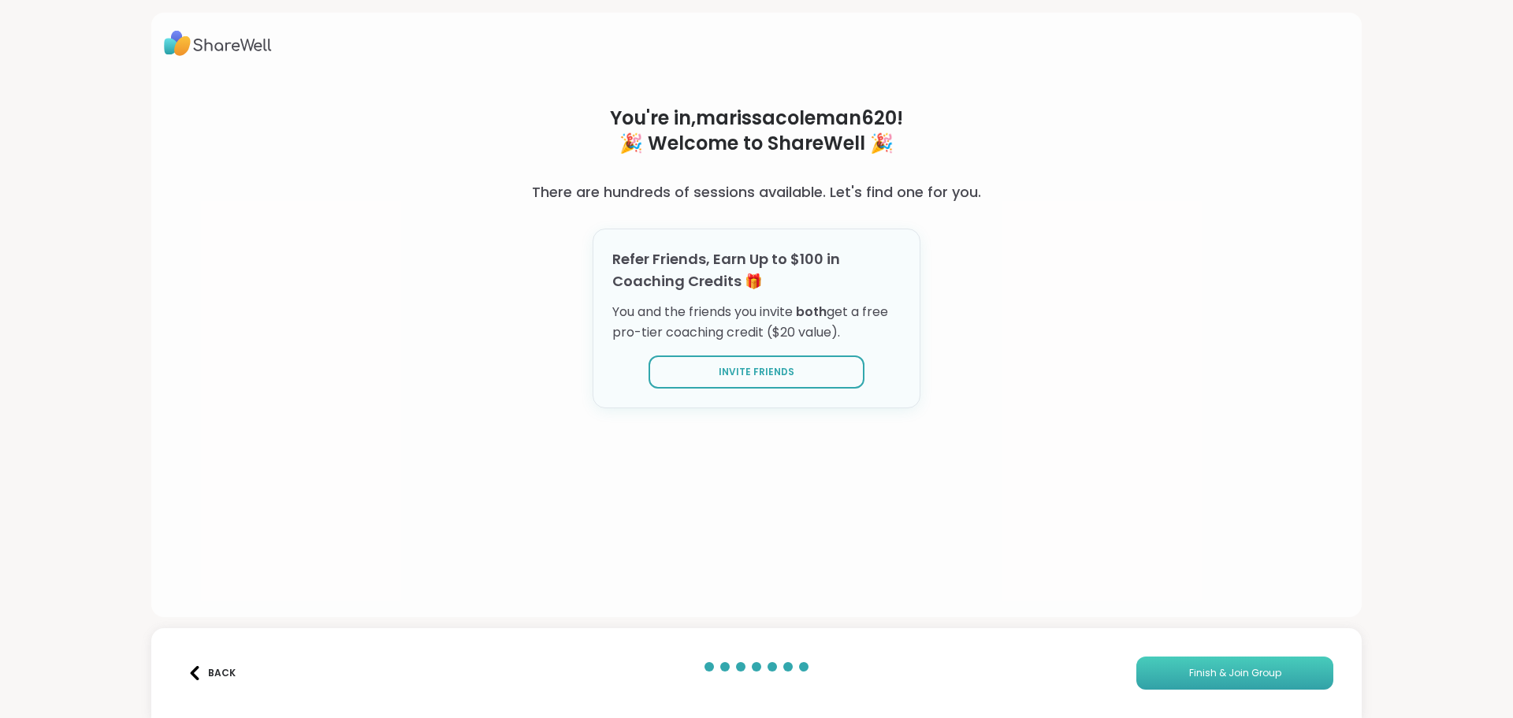
click at [1313, 670] on button "Finish & Join Group" at bounding box center [1234, 672] width 197 height 33
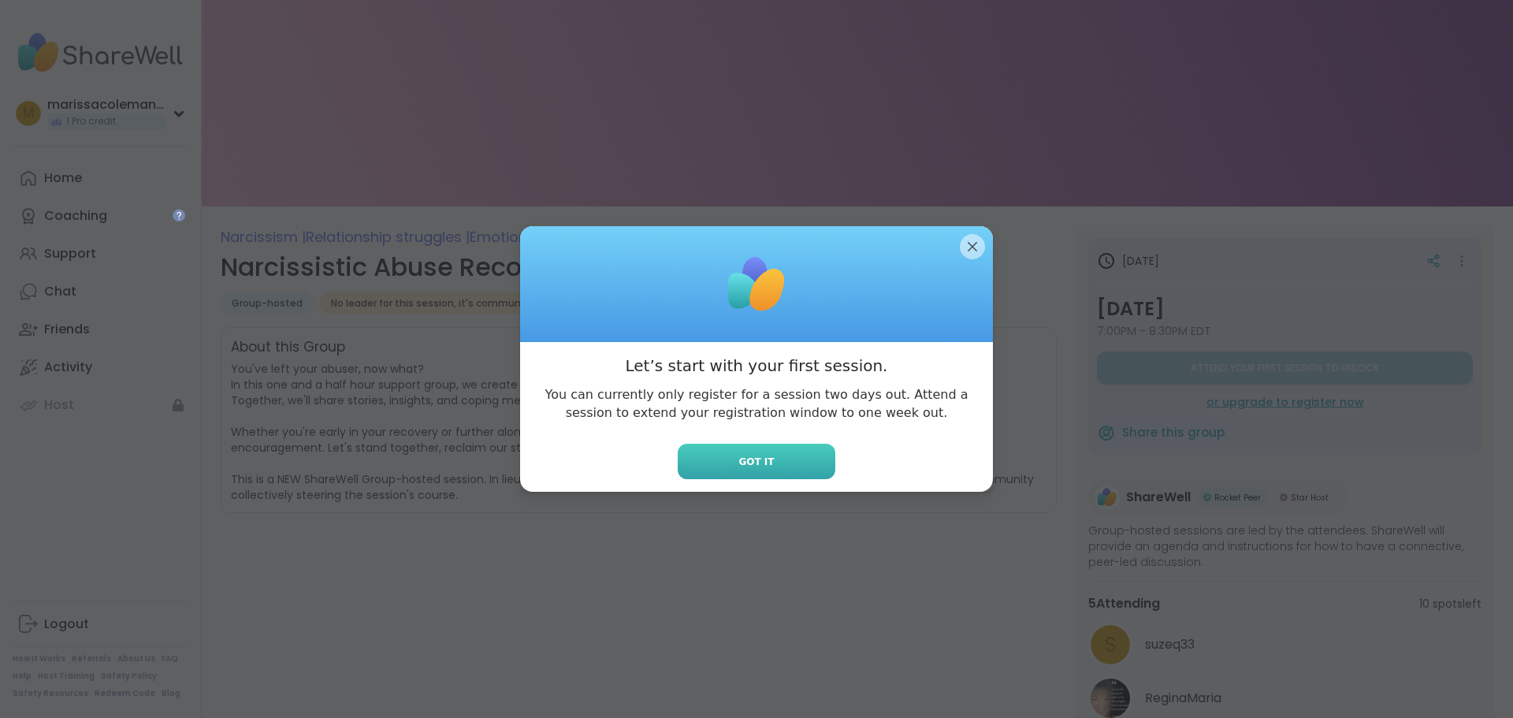
click at [770, 460] on button "Got it" at bounding box center [757, 461] width 158 height 35
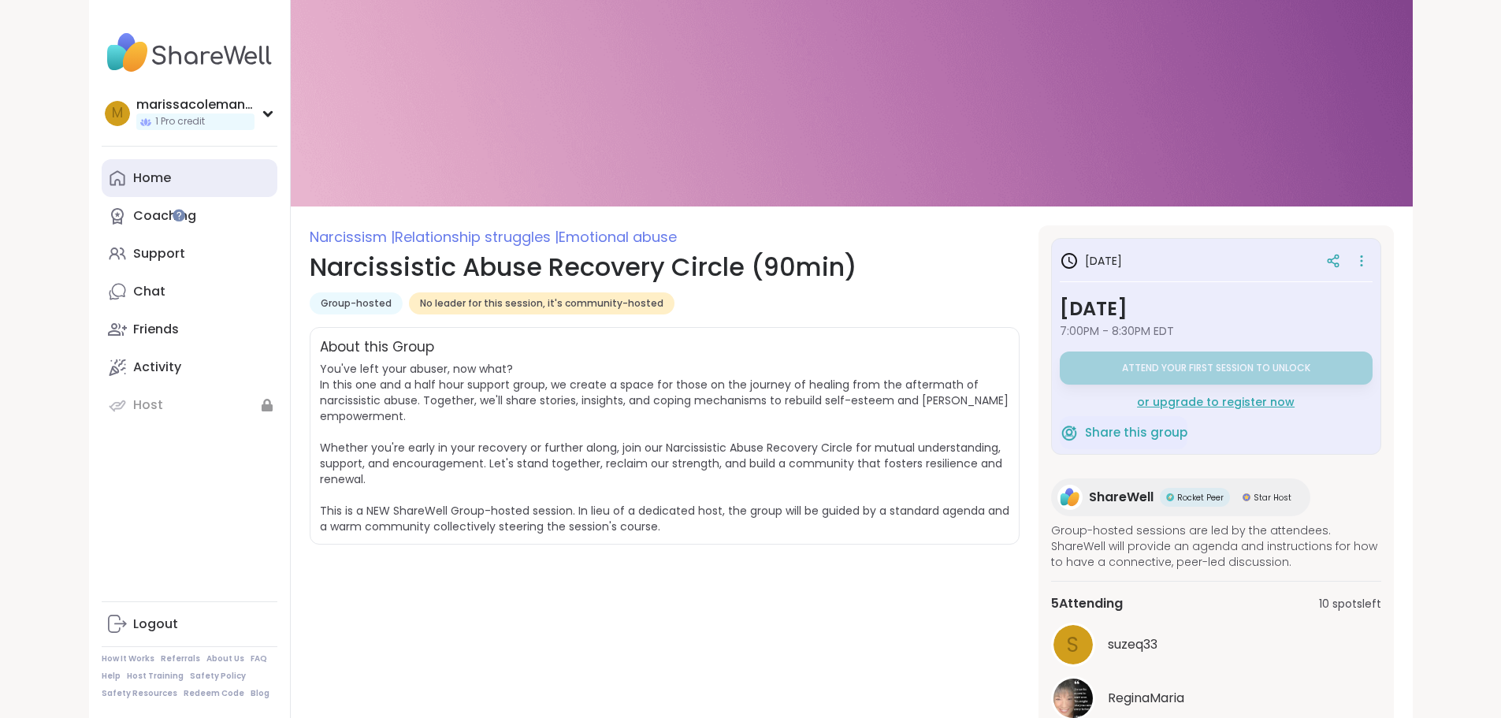
click at [117, 180] on link "Home" at bounding box center [190, 178] width 176 height 38
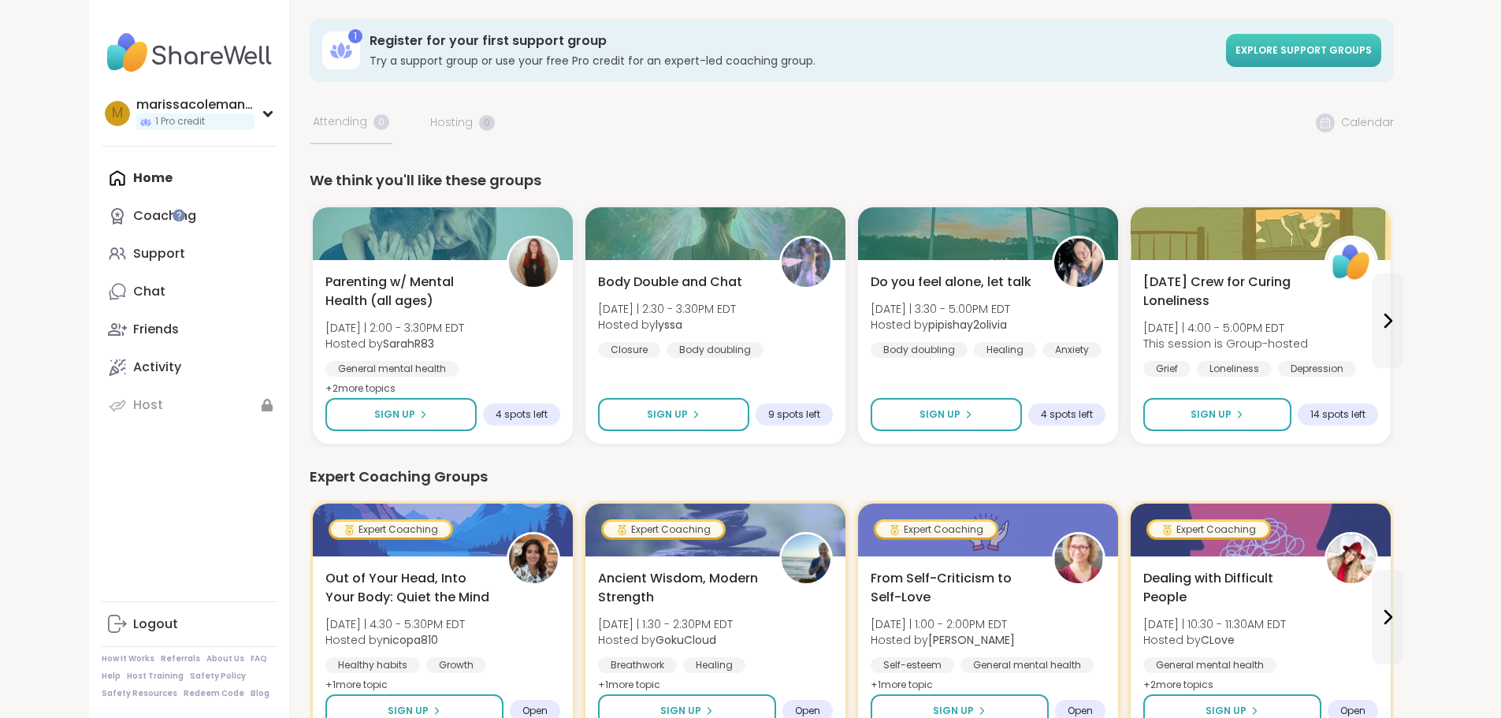
click at [1376, 37] on link "Explore support groups" at bounding box center [1303, 50] width 155 height 33
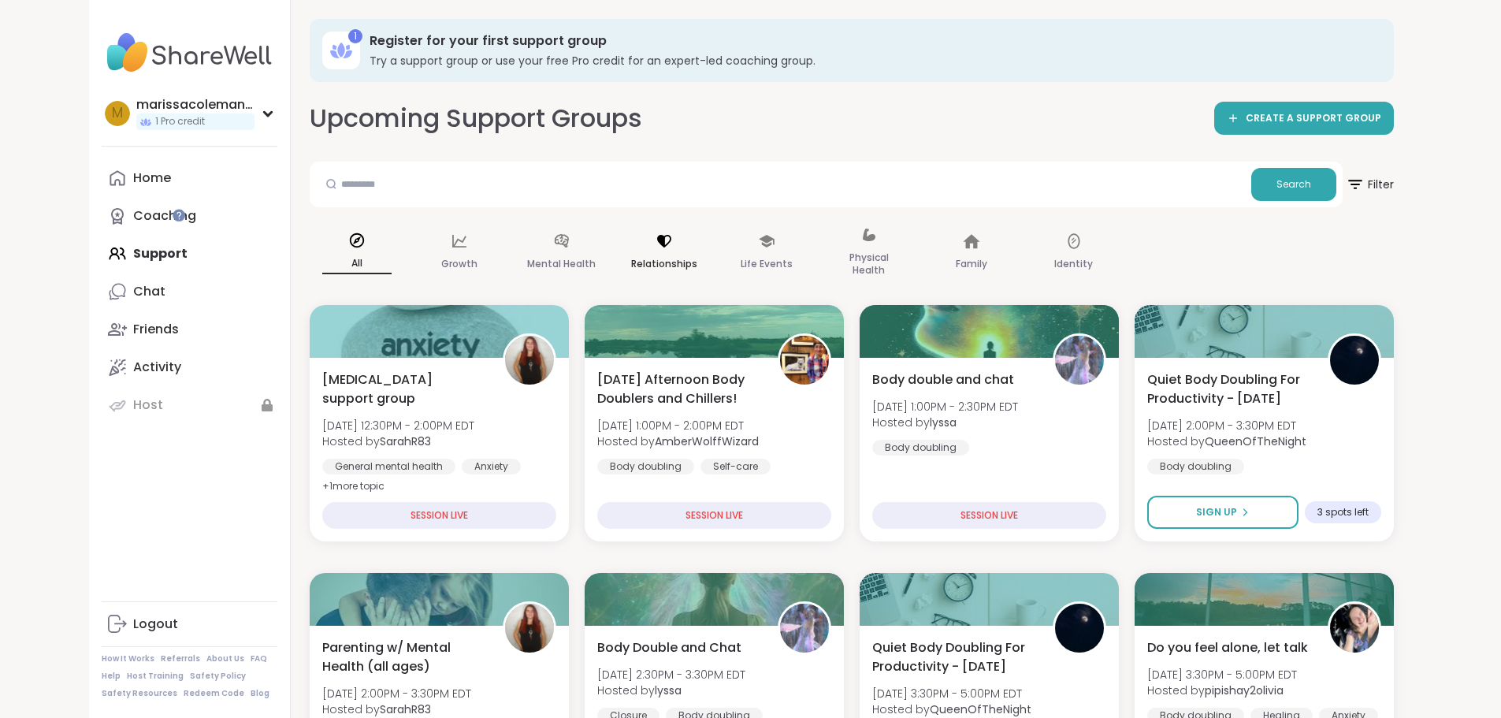
click at [655, 249] on icon at bounding box center [663, 240] width 17 height 17
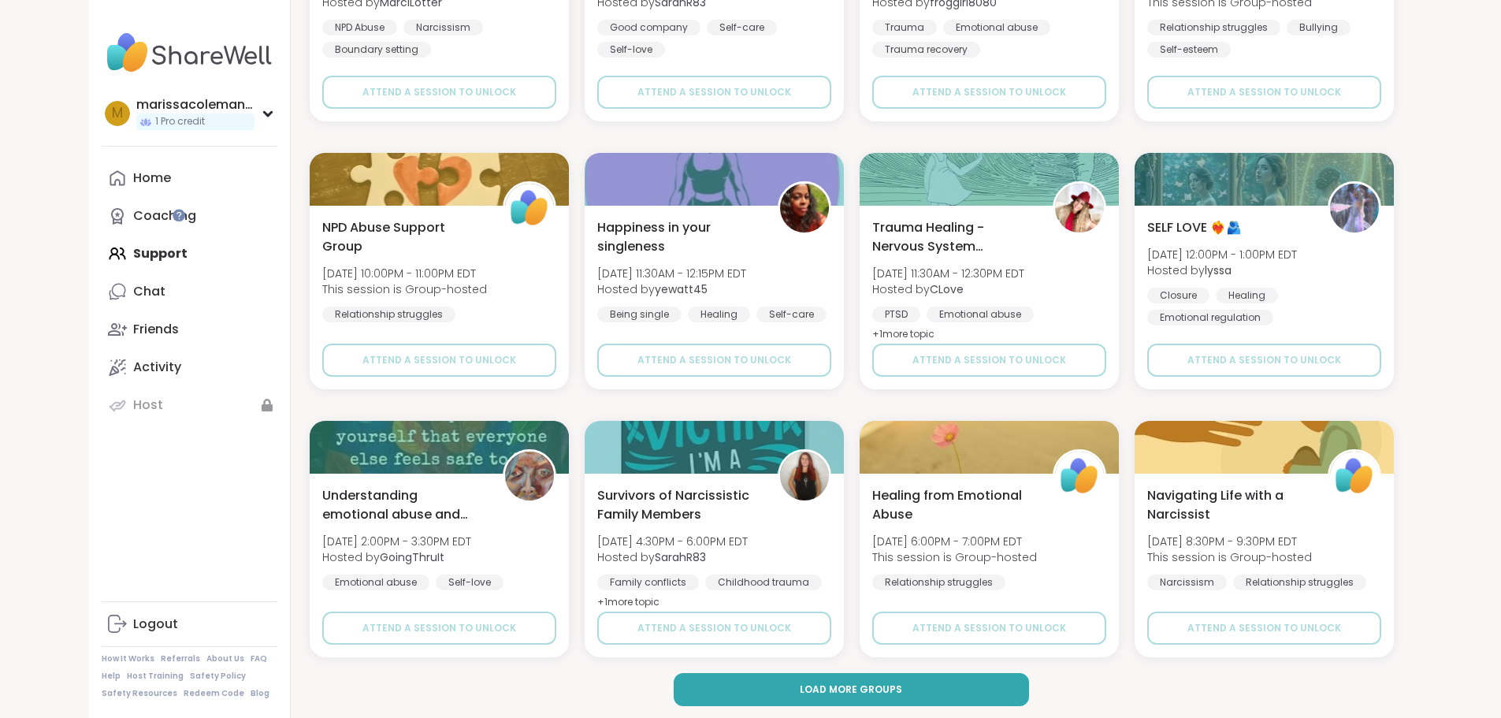
scroll to position [2064, 0]
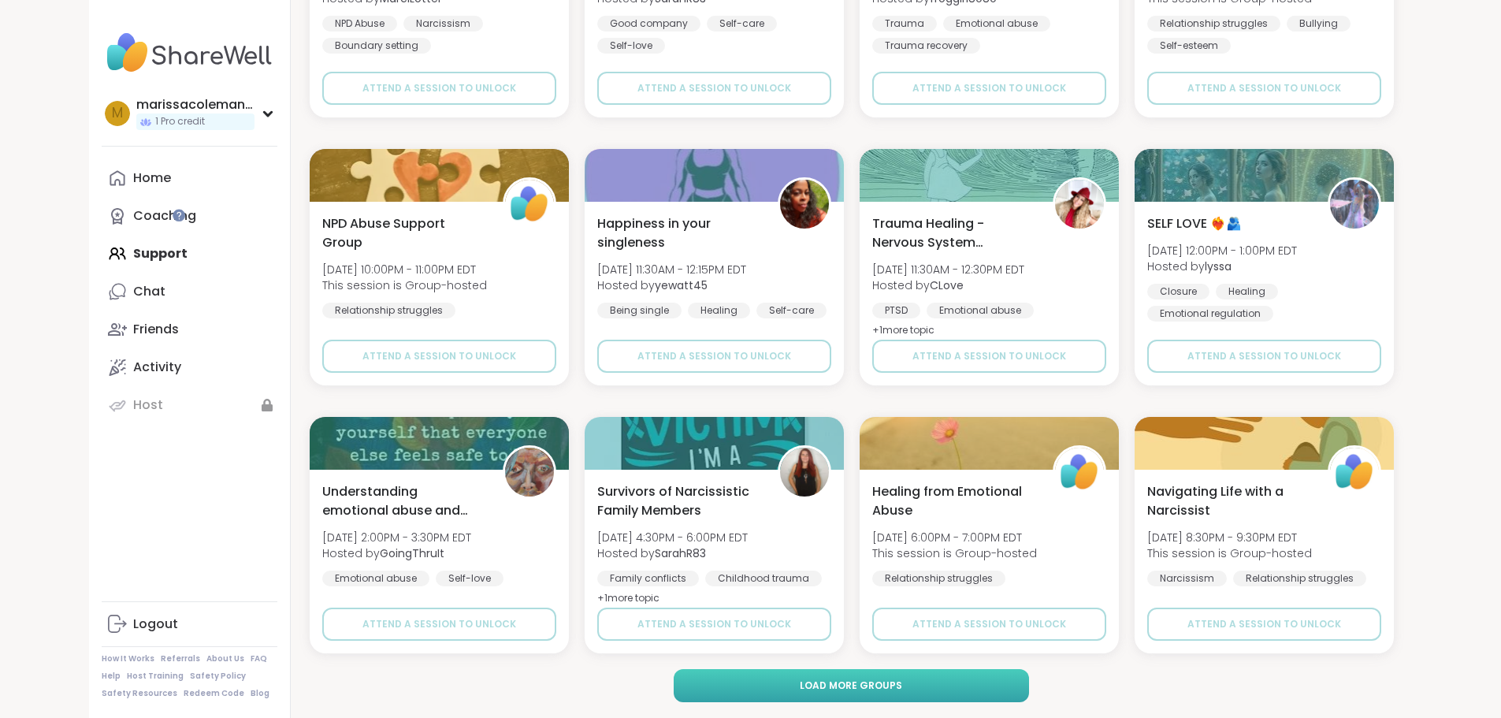
click at [973, 687] on button "Load more groups" at bounding box center [851, 685] width 355 height 33
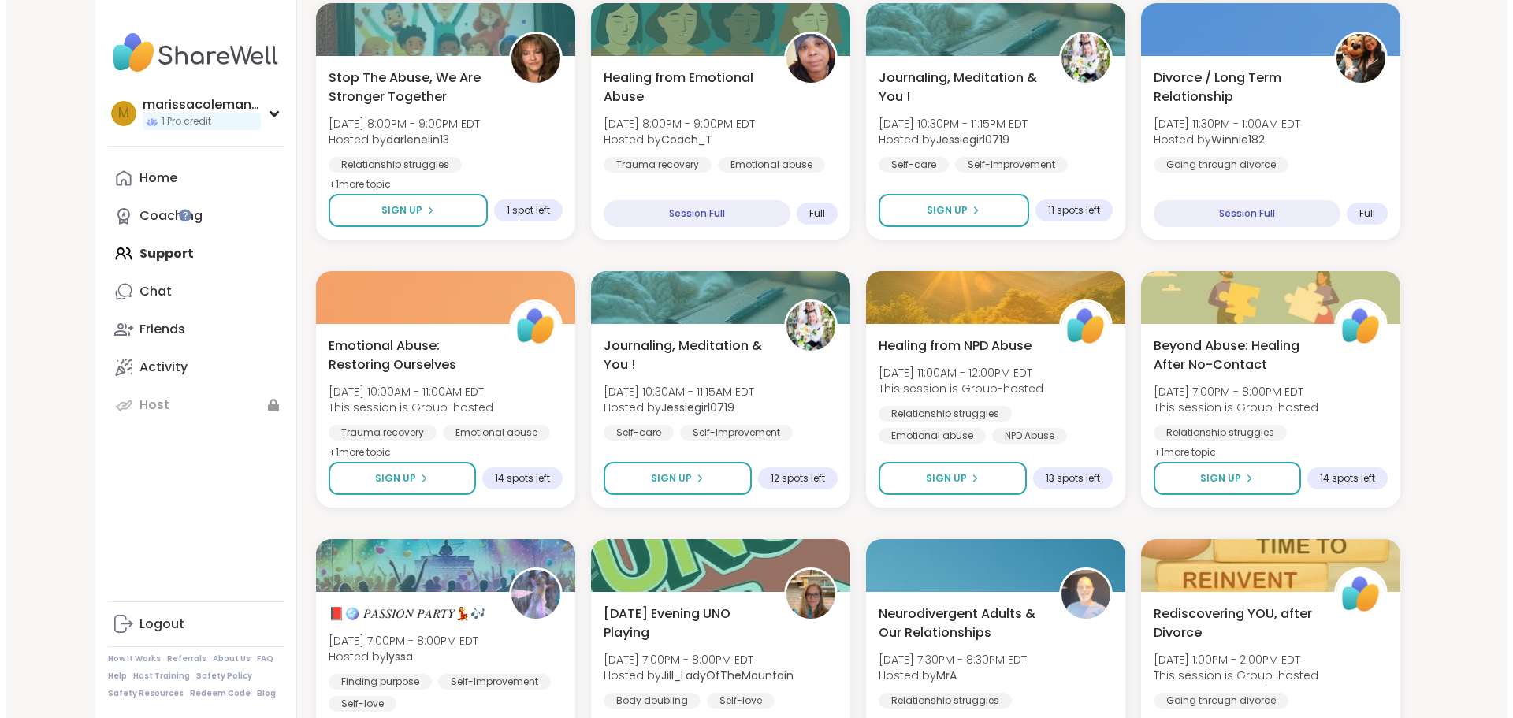
scroll to position [630, 0]
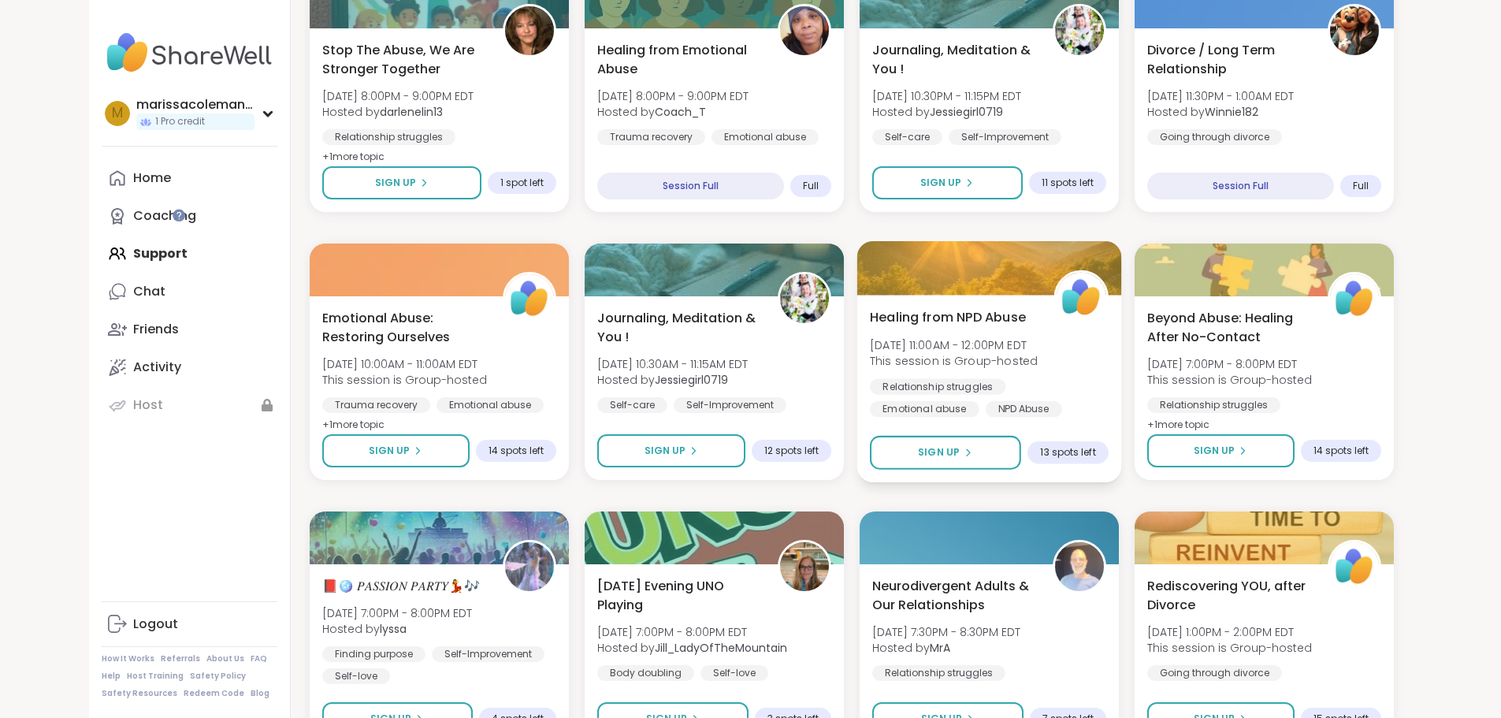
click at [985, 338] on span "[DATE] 11:00AM - 12:00PM EDT" at bounding box center [954, 344] width 168 height 16
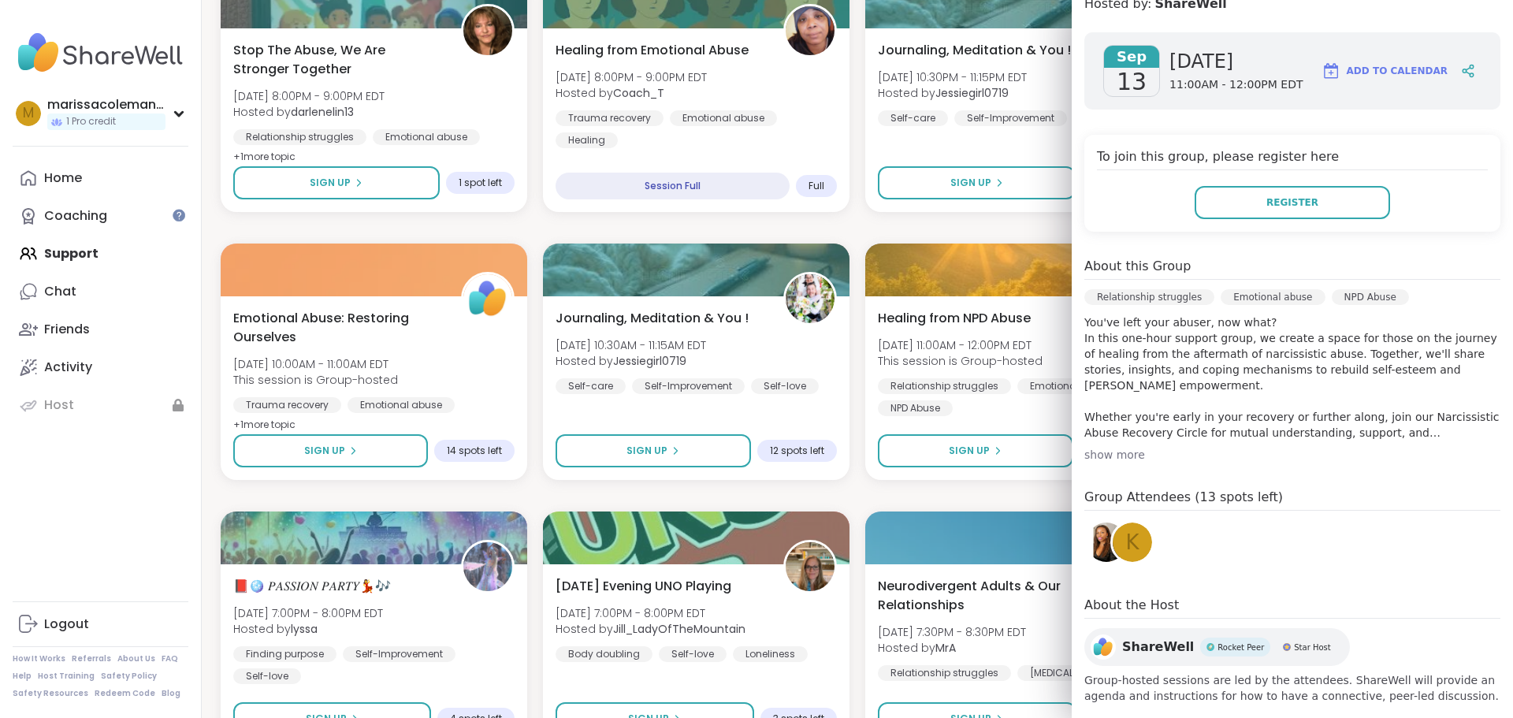
scroll to position [221, 0]
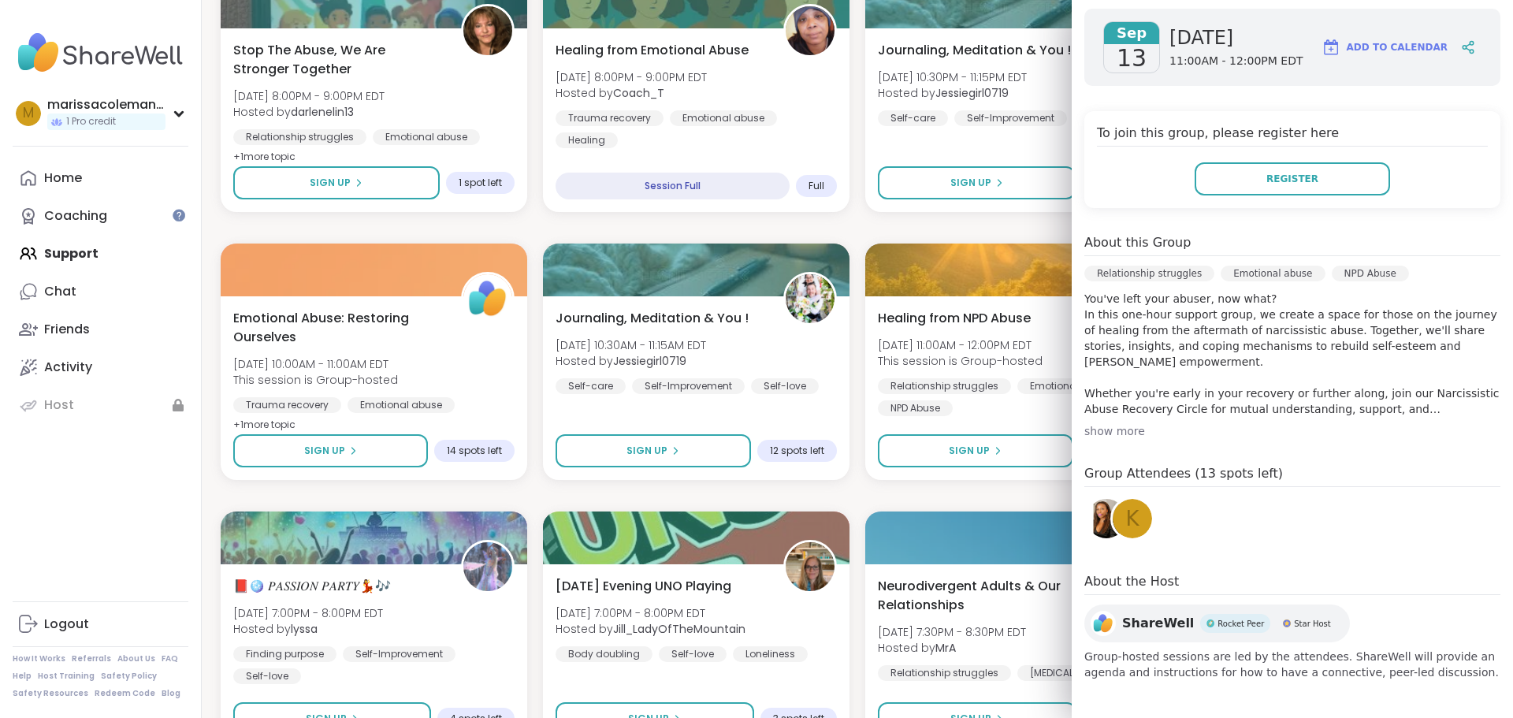
click at [1114, 434] on div "show more" at bounding box center [1292, 431] width 416 height 16
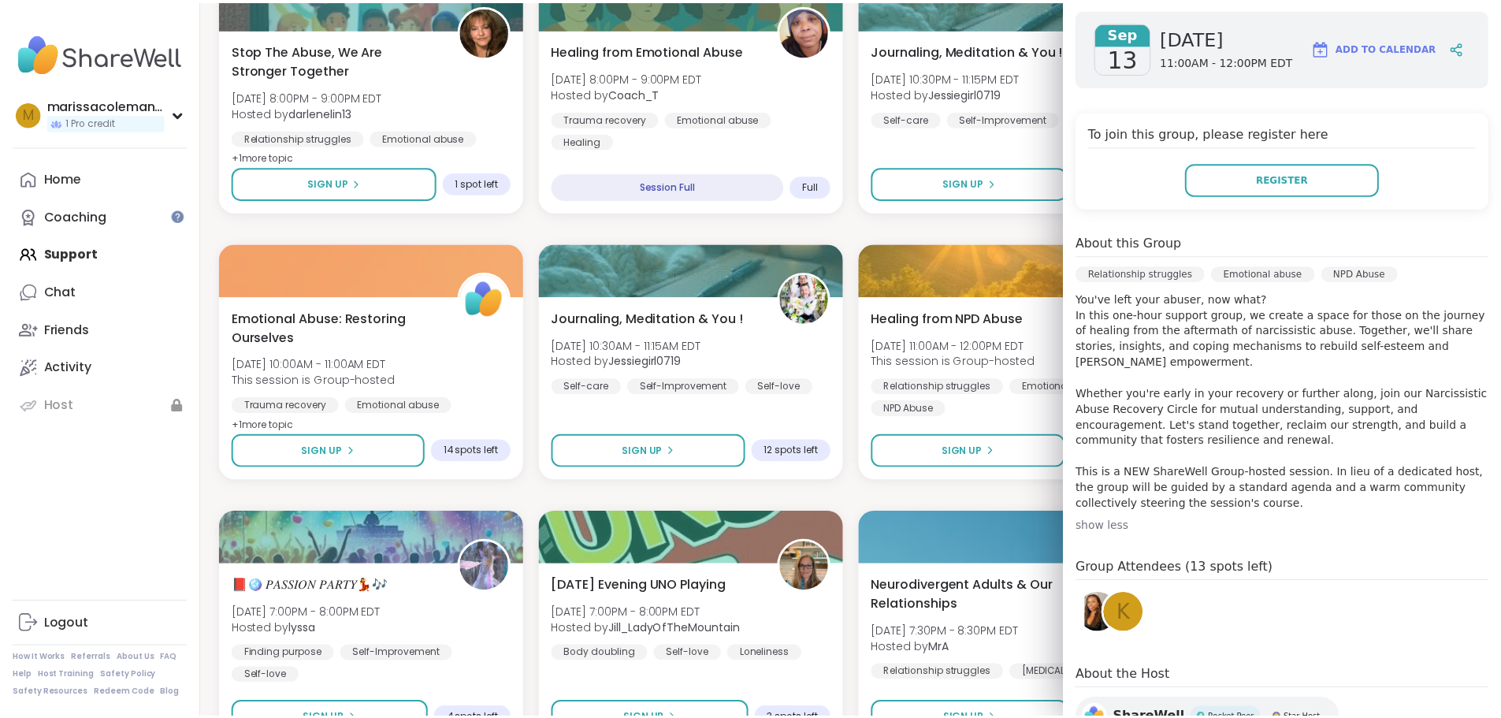
scroll to position [300, 0]
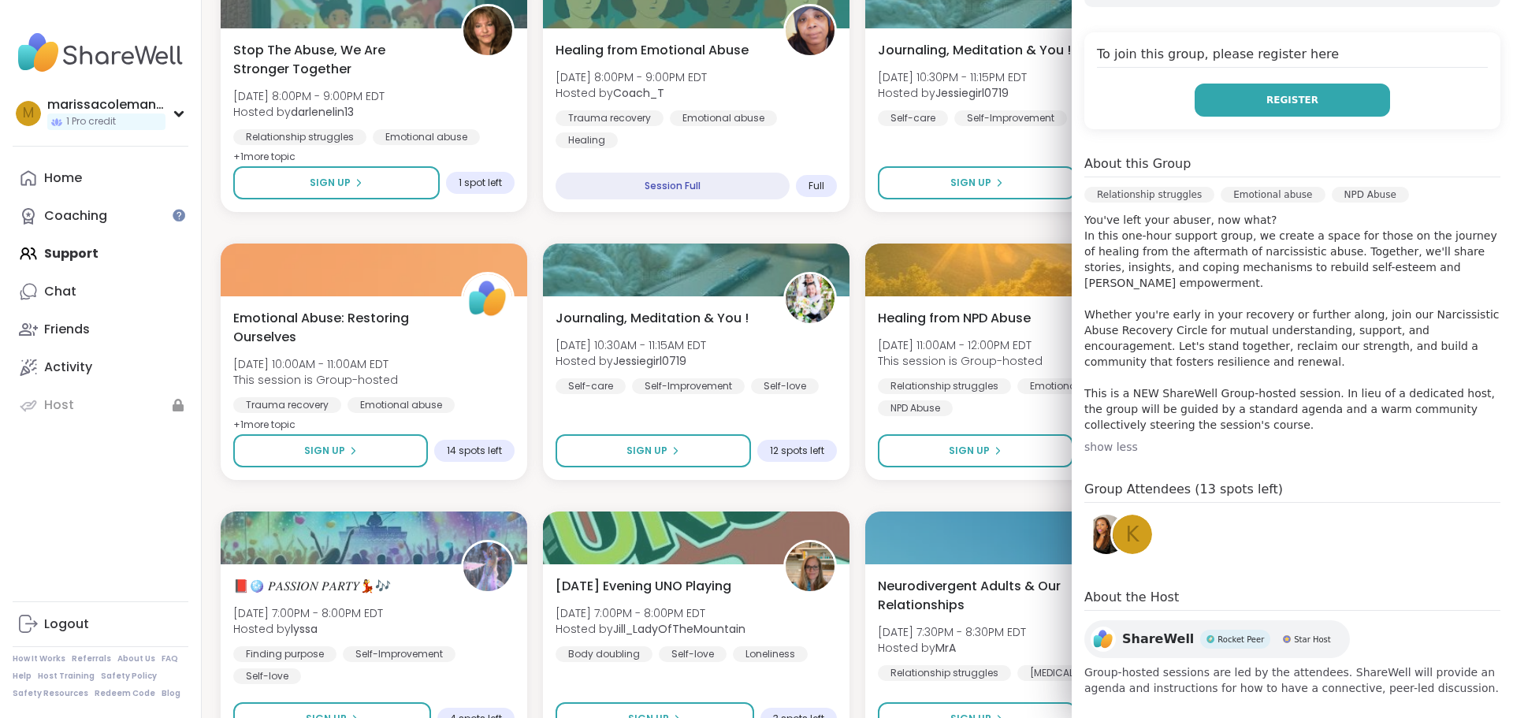
click at [1331, 102] on button "Register" at bounding box center [1291, 100] width 195 height 33
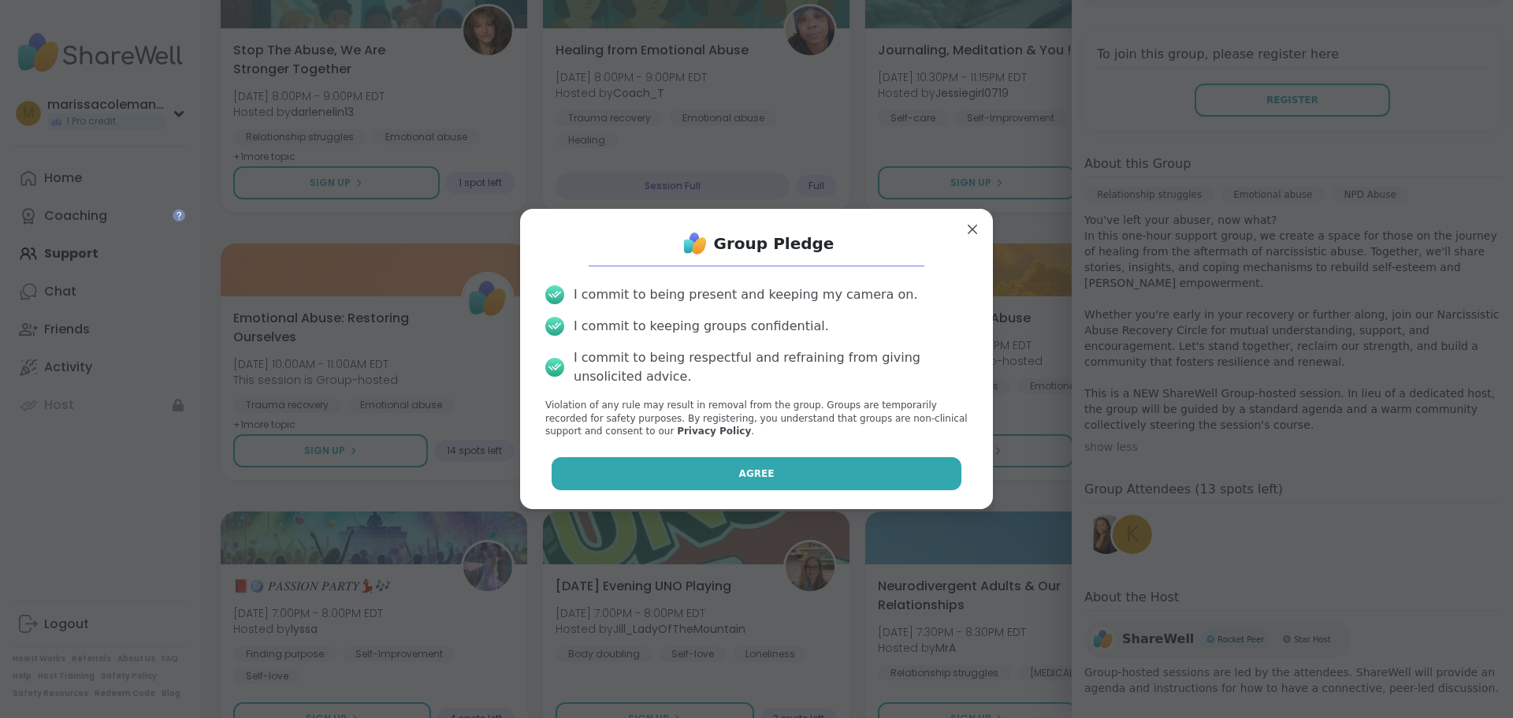
click at [799, 474] on button "Agree" at bounding box center [756, 473] width 410 height 33
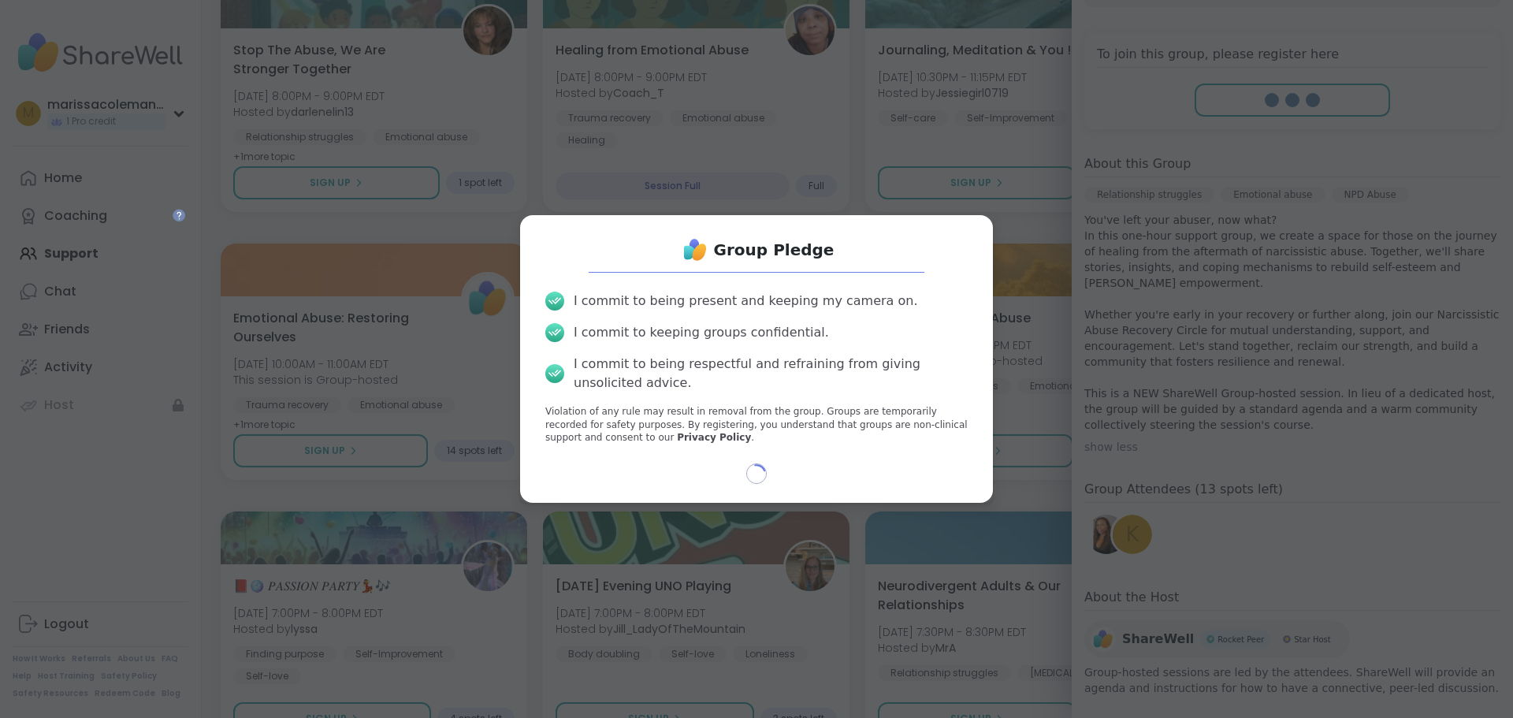
select select "**"
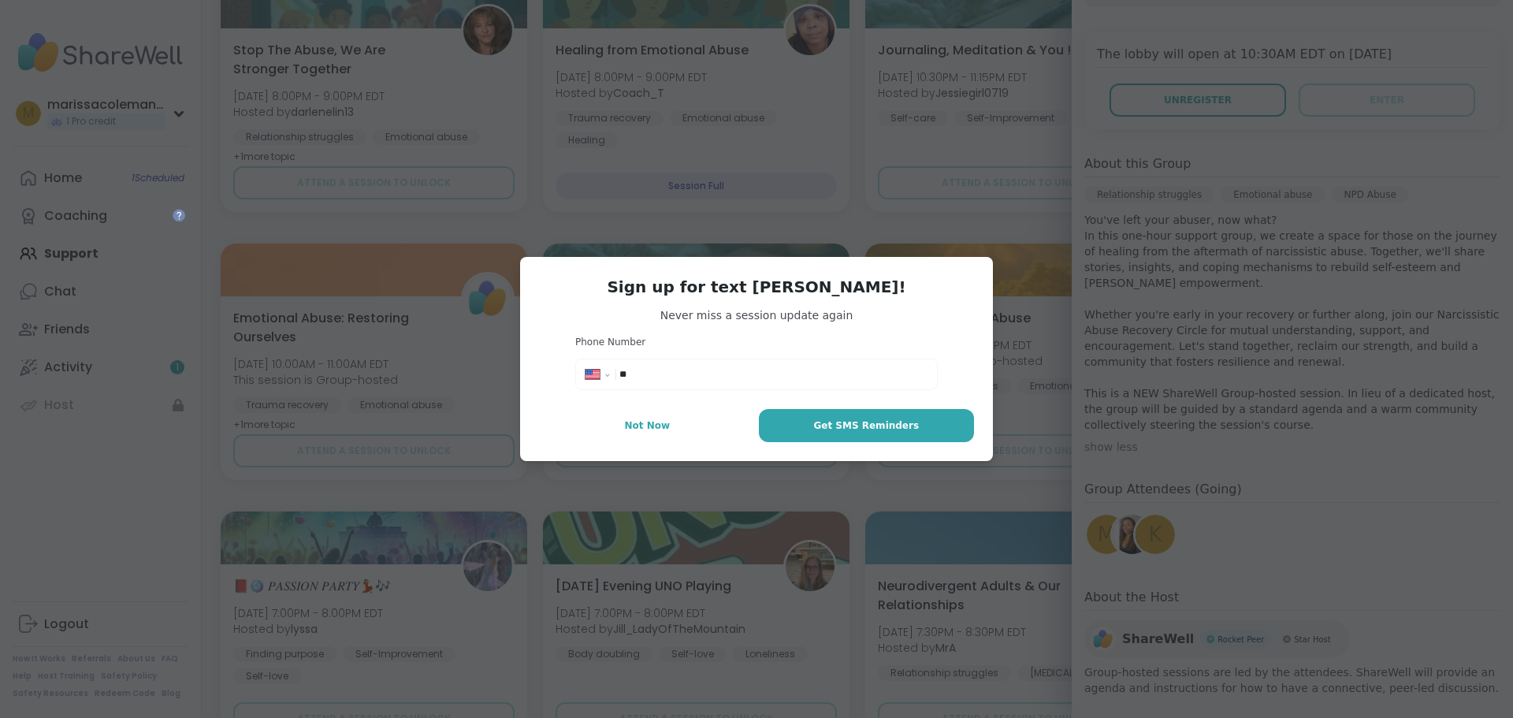
click at [778, 369] on input "**" at bounding box center [773, 374] width 308 height 16
type input "**********"
click at [856, 421] on span "Get SMS Reminders" at bounding box center [866, 425] width 106 height 14
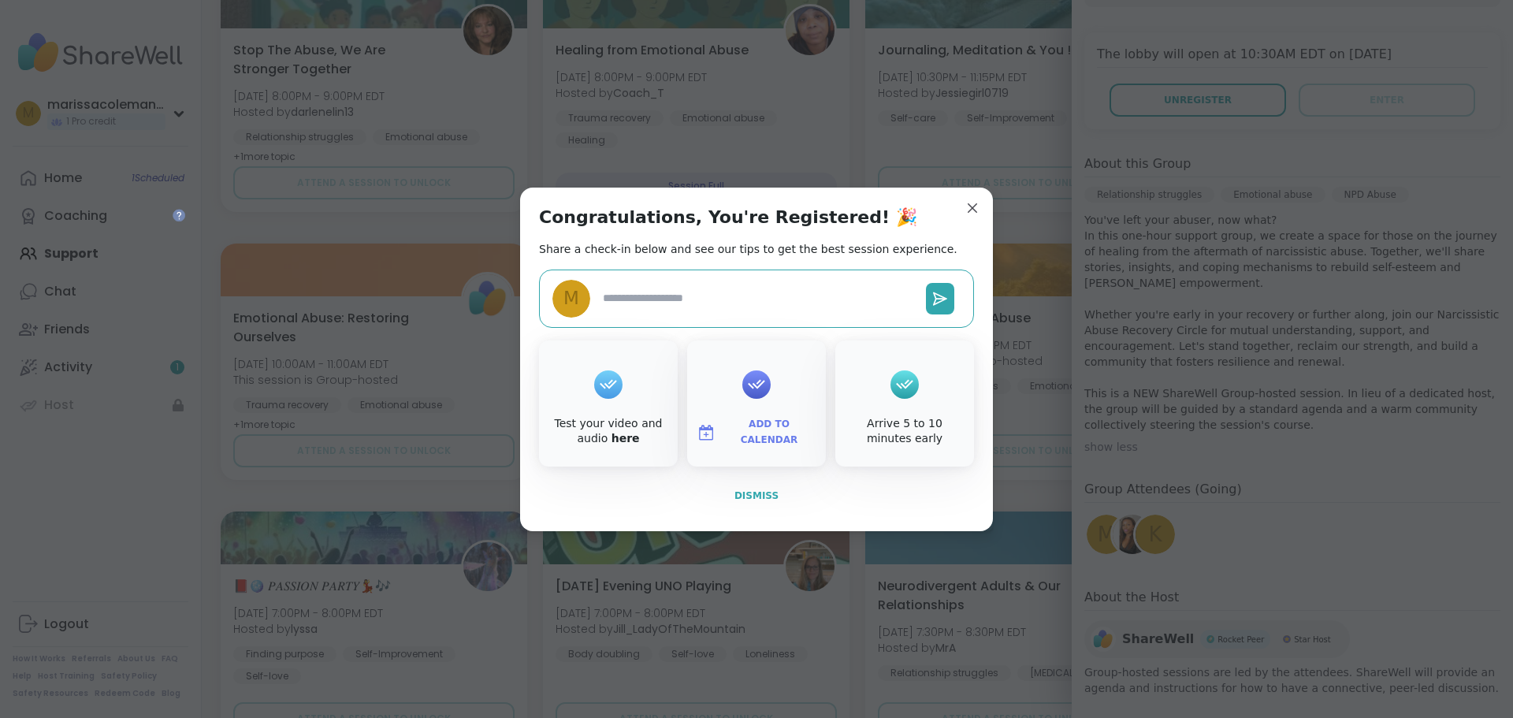
click at [763, 494] on span "Dismiss" at bounding box center [756, 495] width 44 height 11
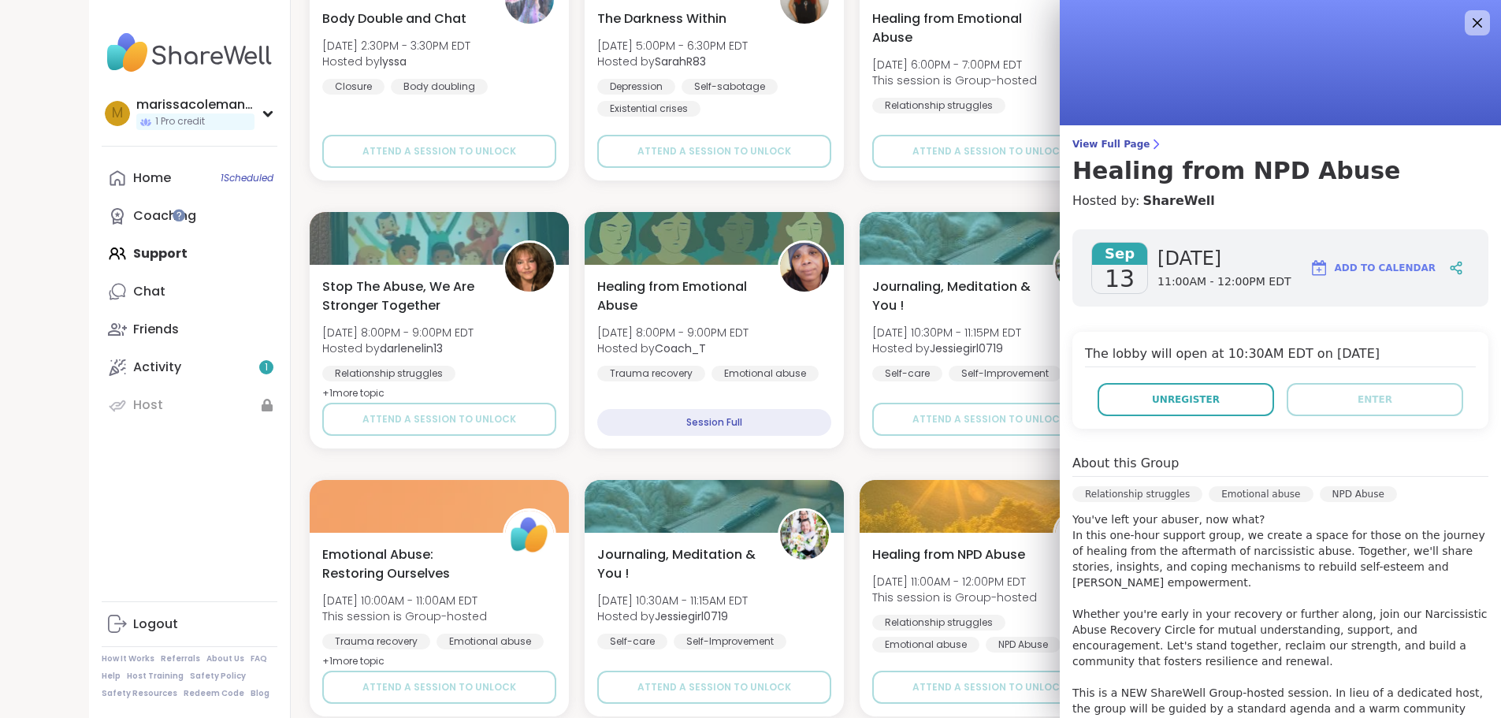
scroll to position [0, 0]
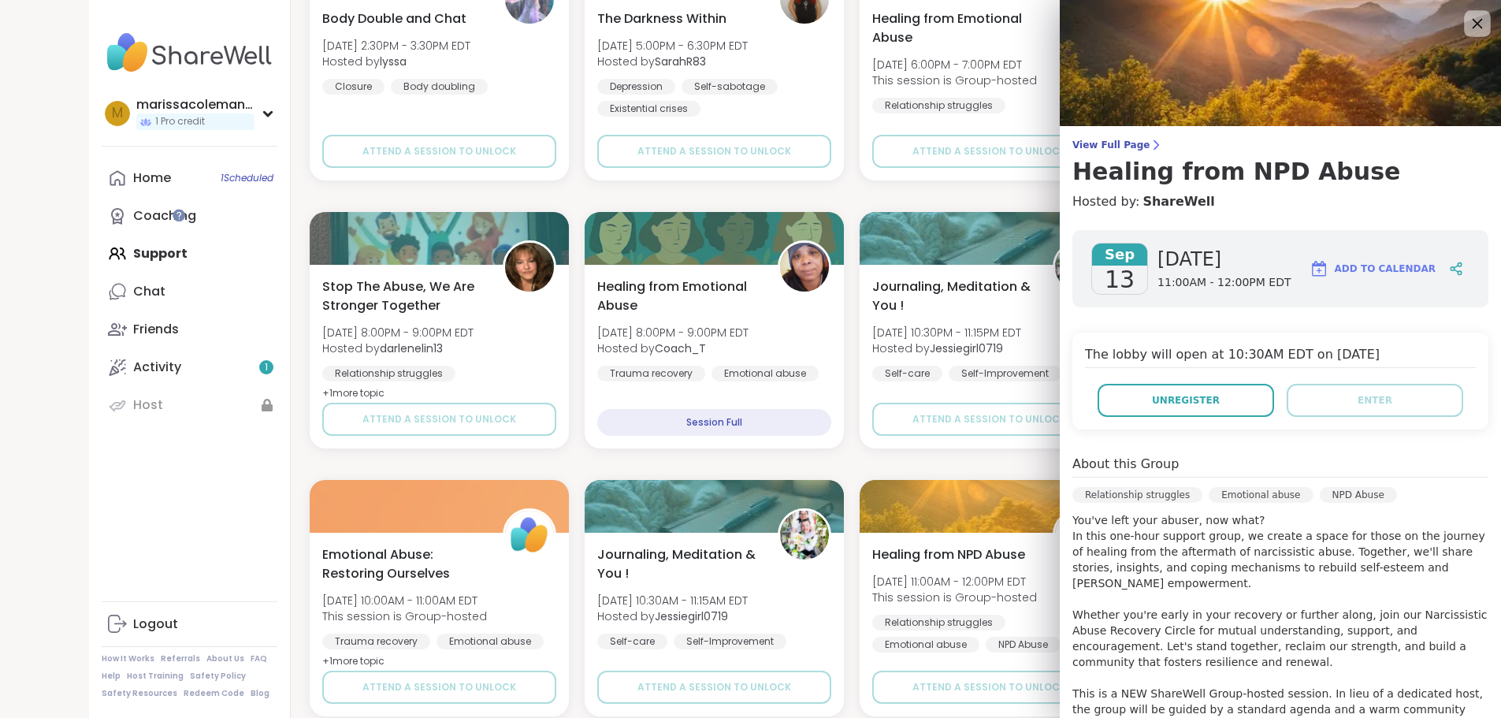
click at [1469, 21] on icon at bounding box center [1477, 23] width 20 height 20
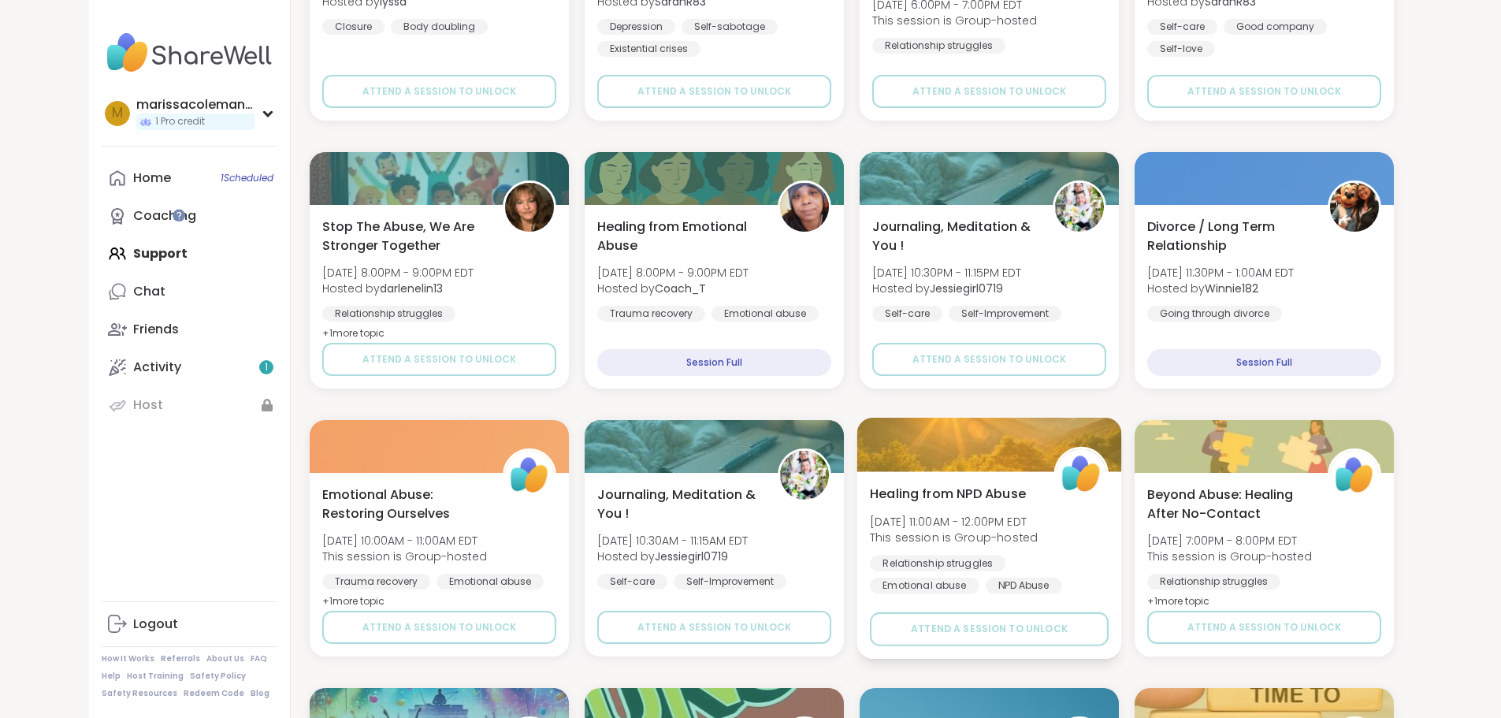
scroll to position [158, 0]
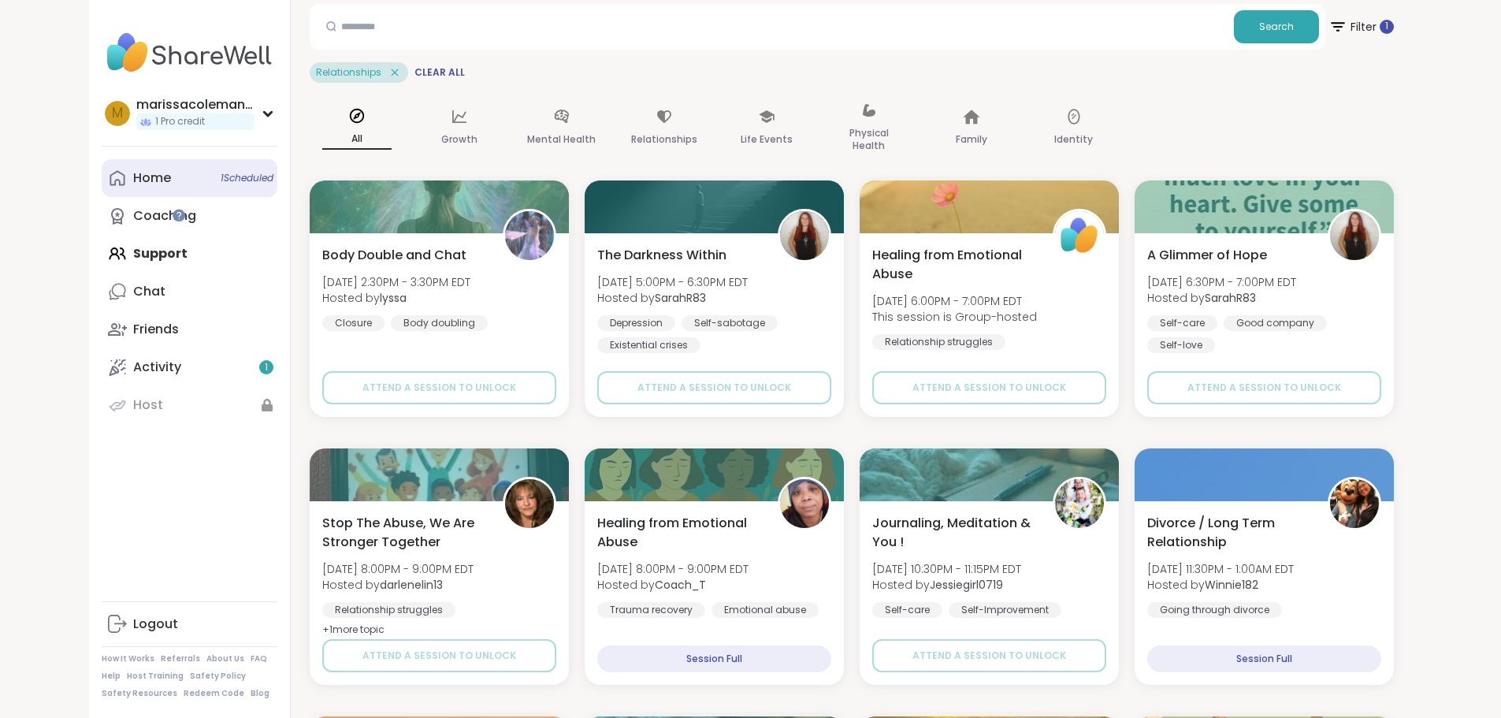
click at [102, 187] on link "Home 1 Scheduled" at bounding box center [190, 178] width 176 height 38
